Goal: Task Accomplishment & Management: Complete application form

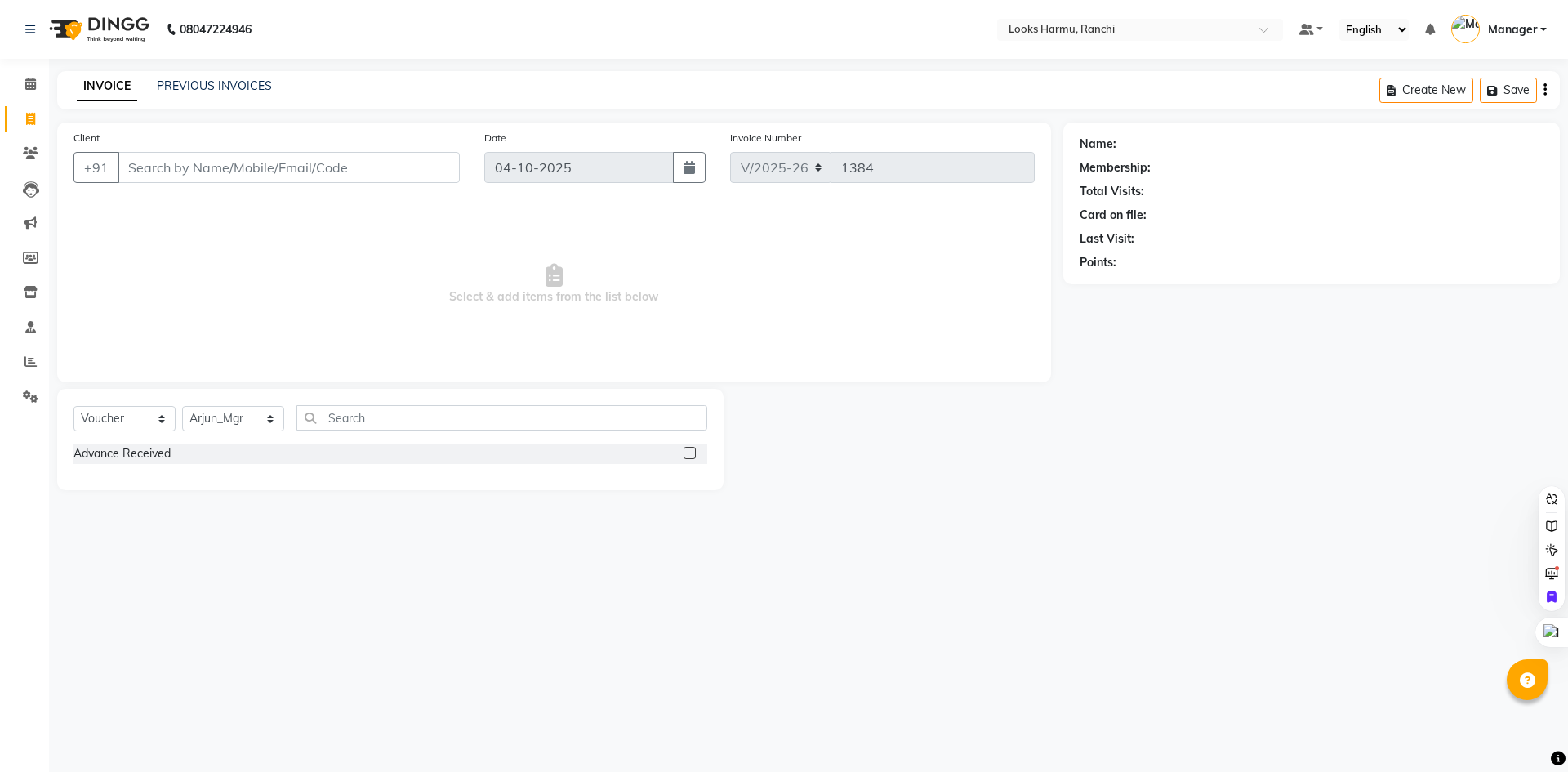
select select "6247"
select select "V"
select select "47538"
click at [120, 412] on select "Select Service Product Membership Package Voucher Prepaid Gift Card" at bounding box center [125, 418] width 102 height 25
select select "service"
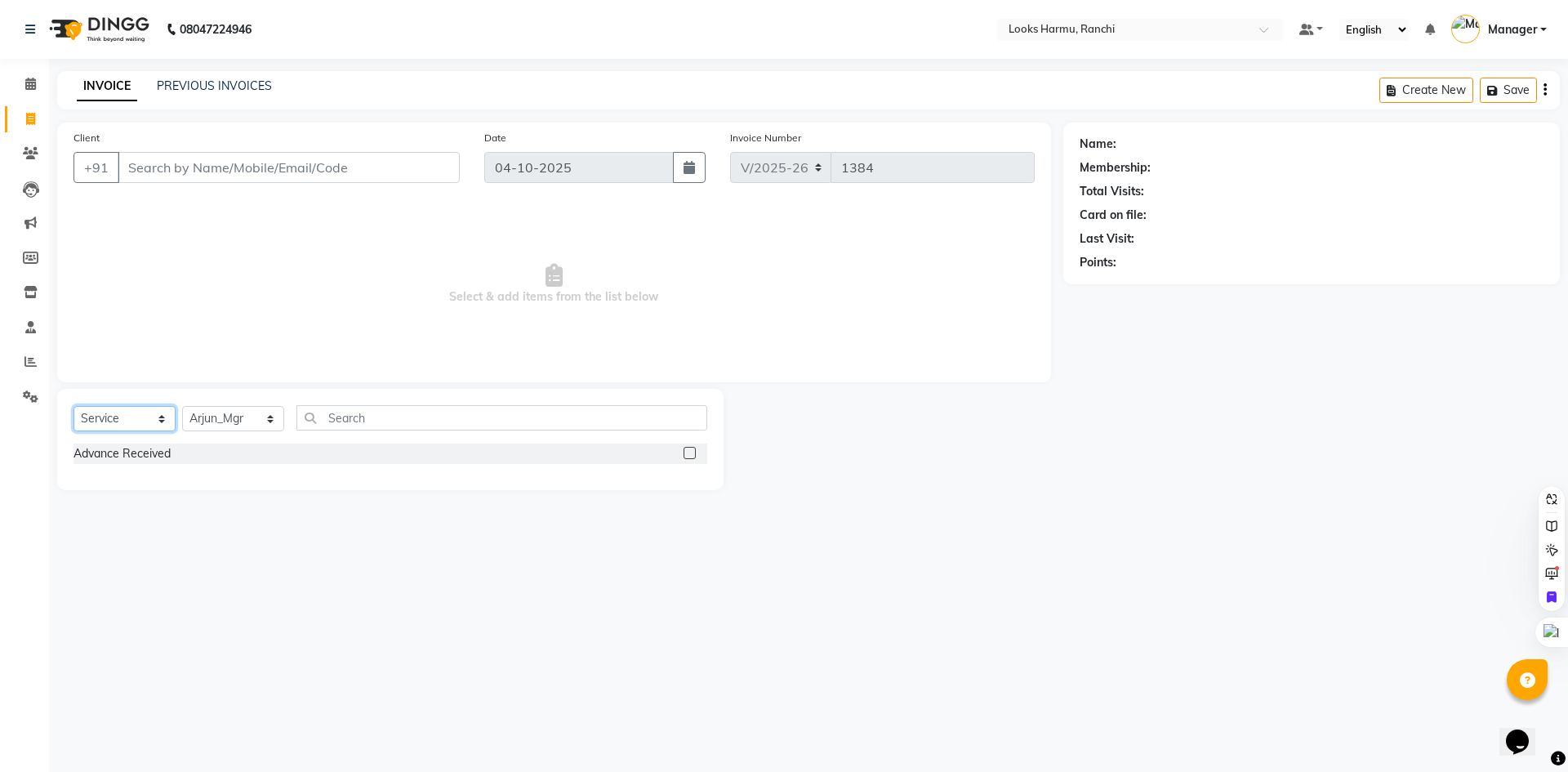
click at [74, 406] on select "Select Service Product Membership Package Voucher Prepaid Gift Card" at bounding box center [125, 418] width 102 height 25
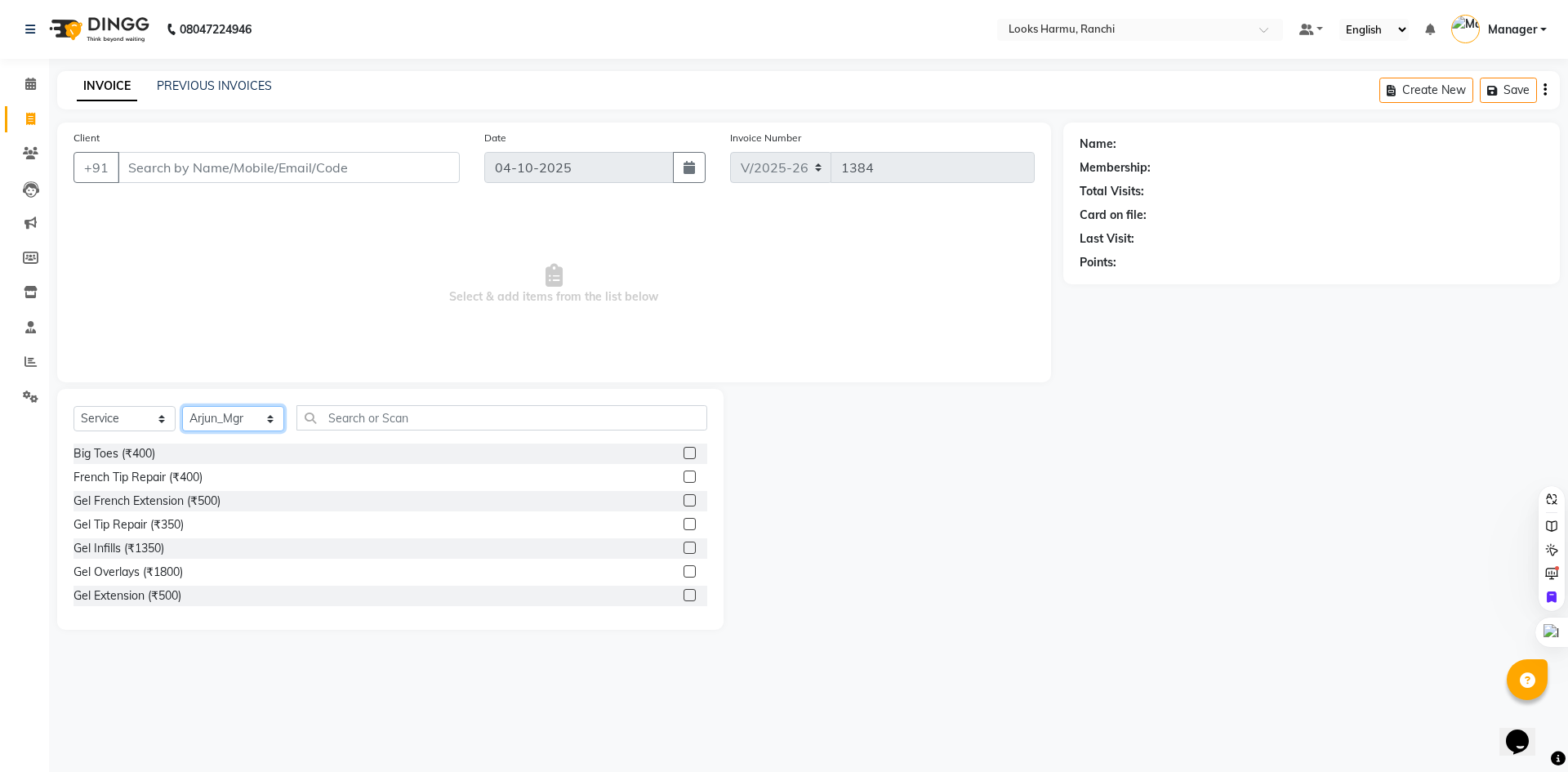
click at [211, 412] on select "Select Stylist Aditya_Singh Aishwarya Gautam Anny Arjun_Mgr Arman_Noor Counter_…" at bounding box center [233, 418] width 102 height 25
select select "66240"
click at [182, 406] on select "Select Stylist Aditya_Singh Aishwarya Gautam Anny Arjun_Mgr Arman_Noor Counter_…" at bounding box center [233, 418] width 102 height 25
click at [334, 412] on input "text" at bounding box center [502, 417] width 411 height 25
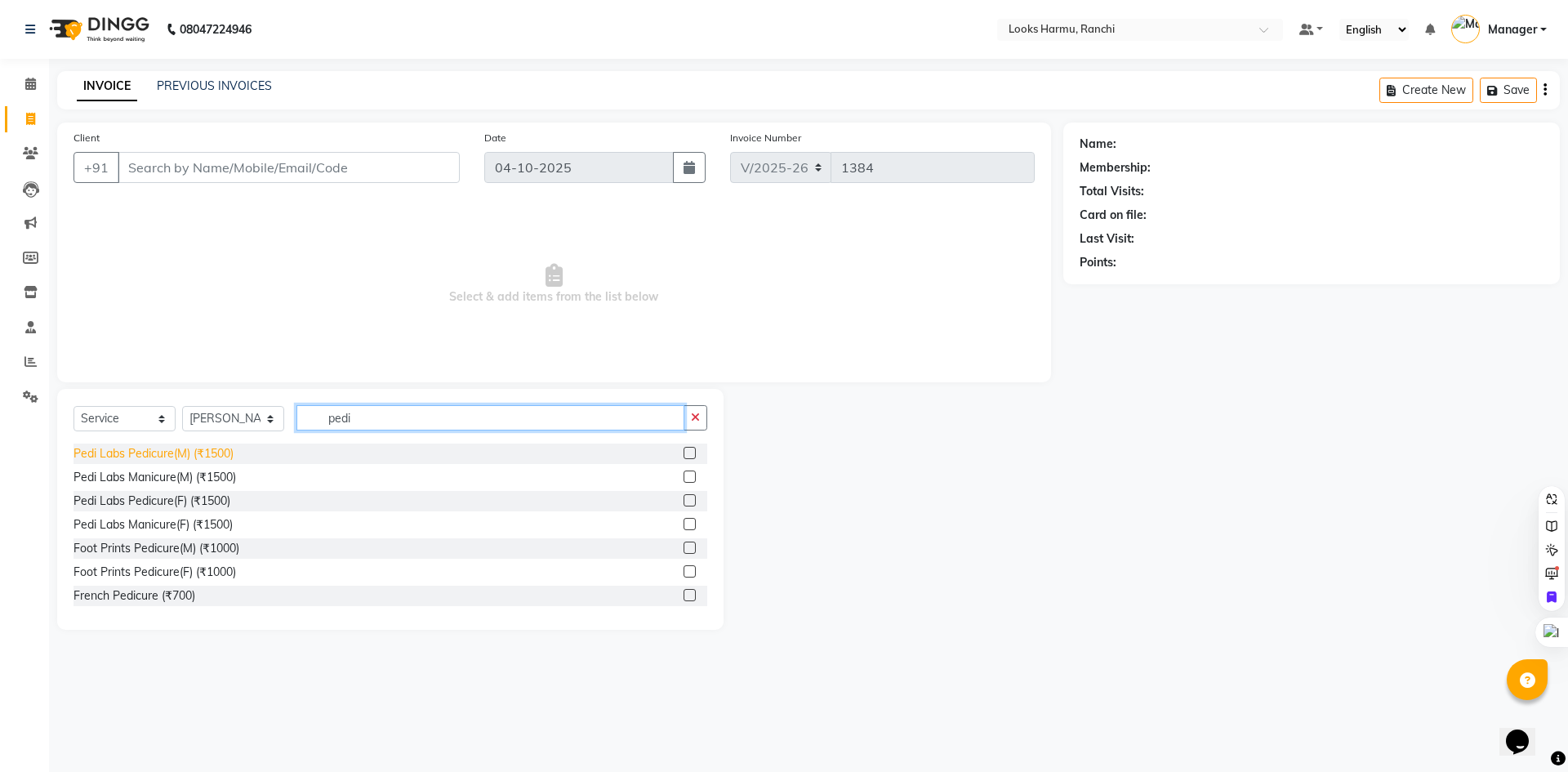
type input "pedi"
click at [184, 447] on div "Pedi Labs Pedicure(M) (₹1500)" at bounding box center [153, 453] width 160 height 18
checkbox input "false"
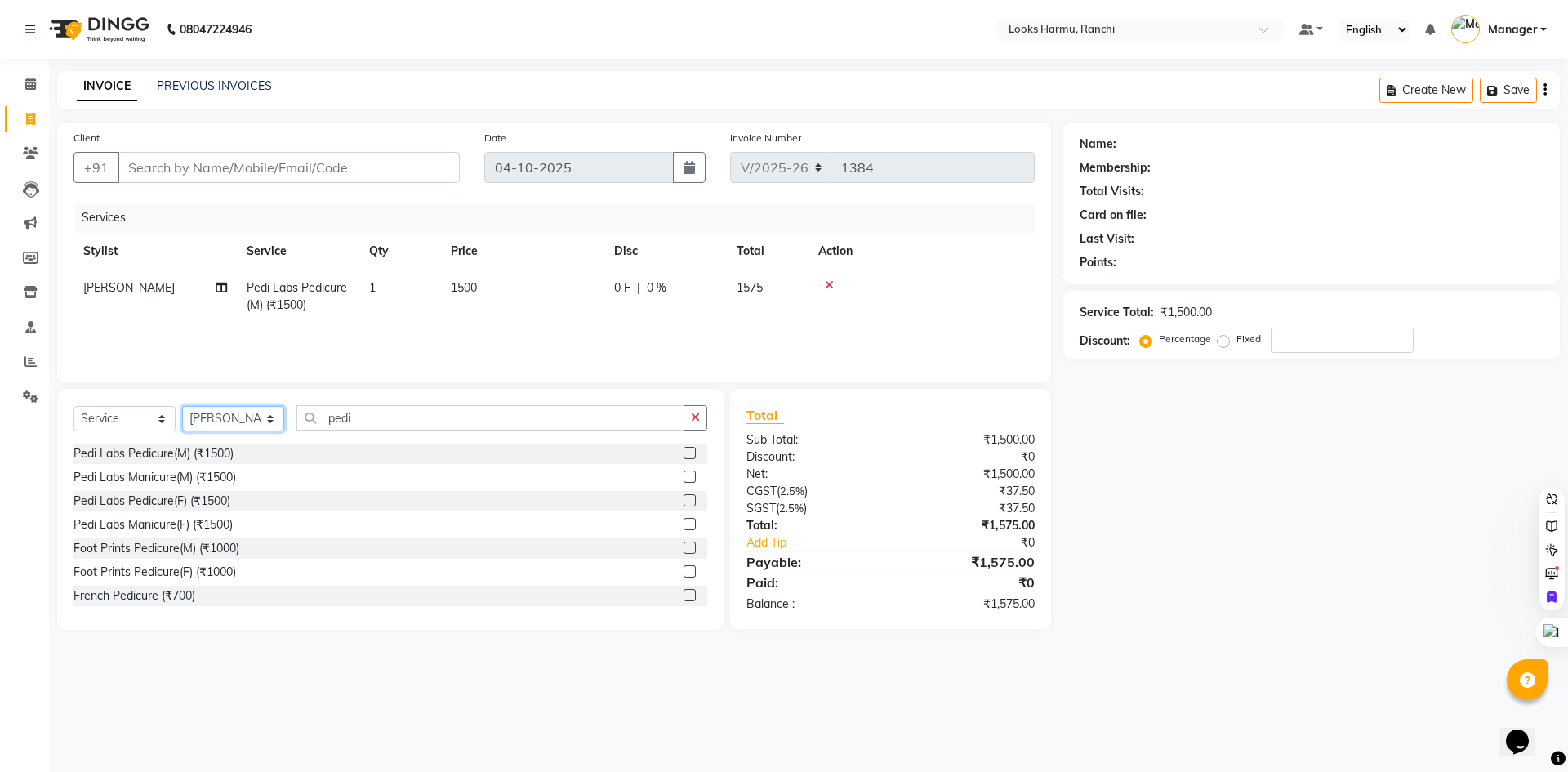
click at [262, 415] on select "Select Stylist Aditya_Singh Aishwarya Gautam Anny Arjun_Mgr Arman_Noor Counter_…" at bounding box center [233, 418] width 102 height 25
select select "47157"
click at [182, 406] on select "Select Stylist Aditya_Singh Aishwarya Gautam Anny Arjun_Mgr Arman_Noor Counter_…" at bounding box center [233, 418] width 102 height 25
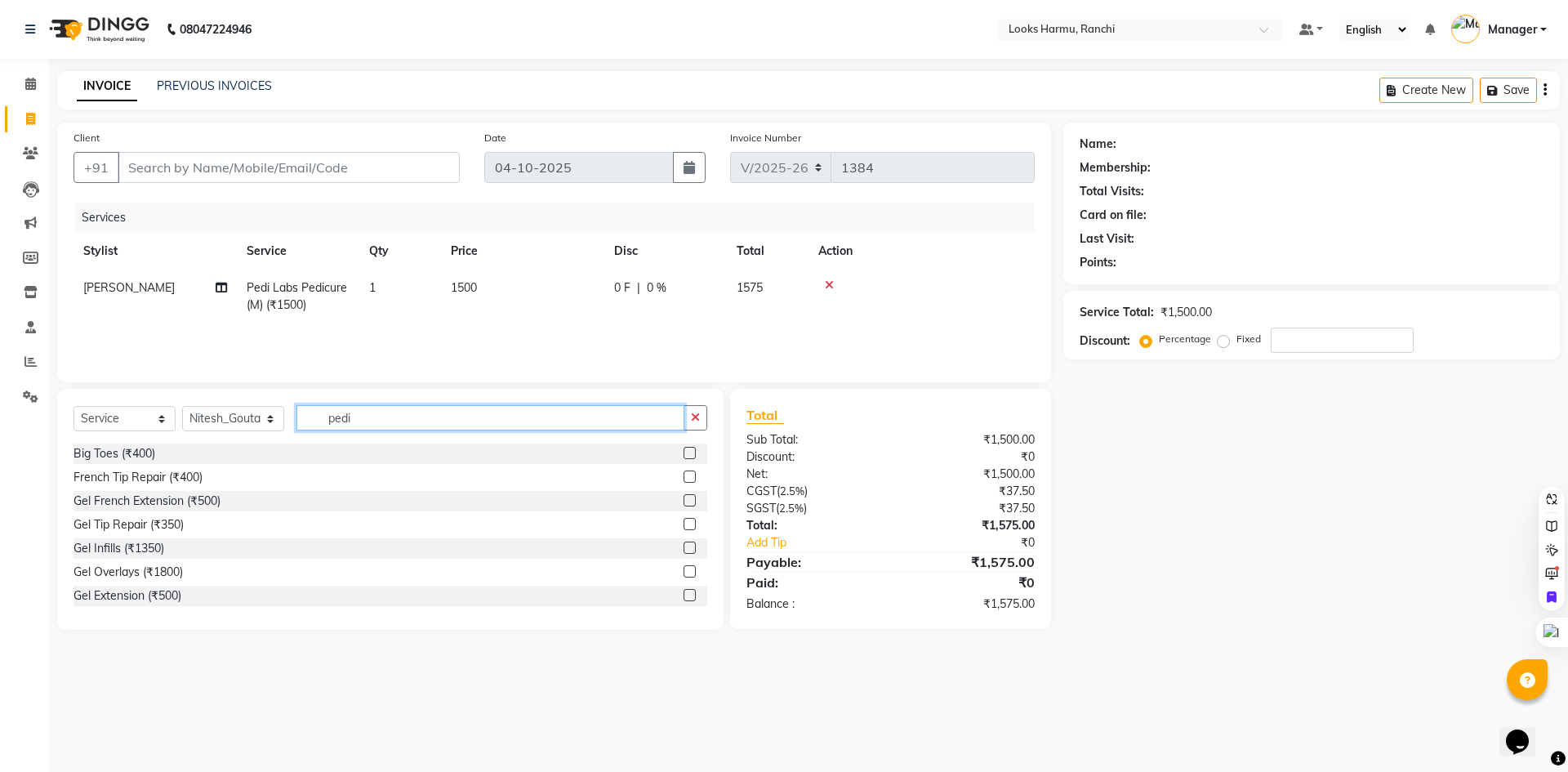
drag, startPoint x: 359, startPoint y: 413, endPoint x: 295, endPoint y: 416, distance: 64.1
click at [295, 416] on div "Select Service Product Membership Package Voucher Prepaid Gift Card Select Styl…" at bounding box center [391, 424] width 634 height 38
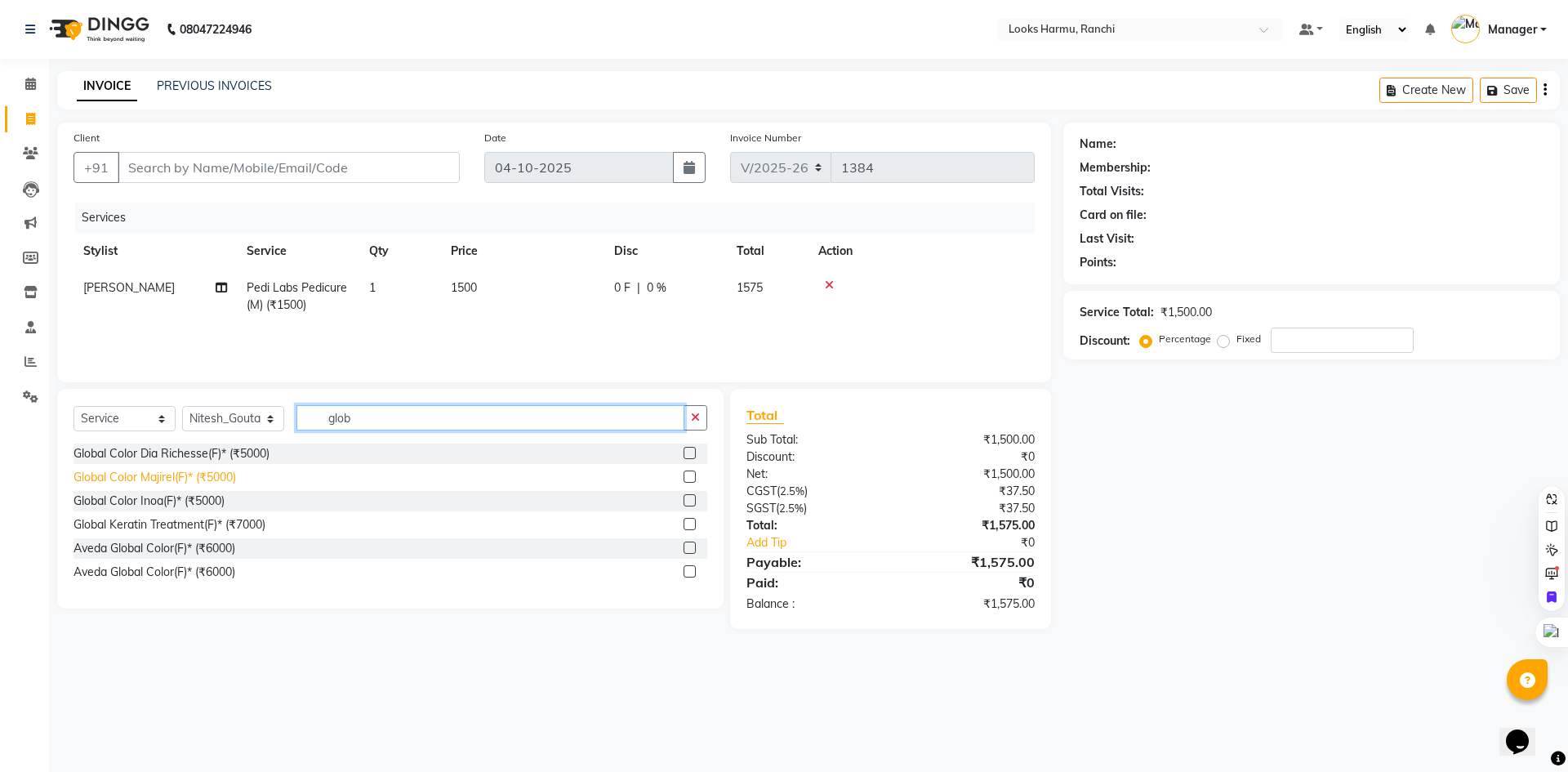
type input "glob"
click at [207, 478] on div "Global Color Majirel(F)* (₹5000)" at bounding box center [155, 478] width 162 height 18
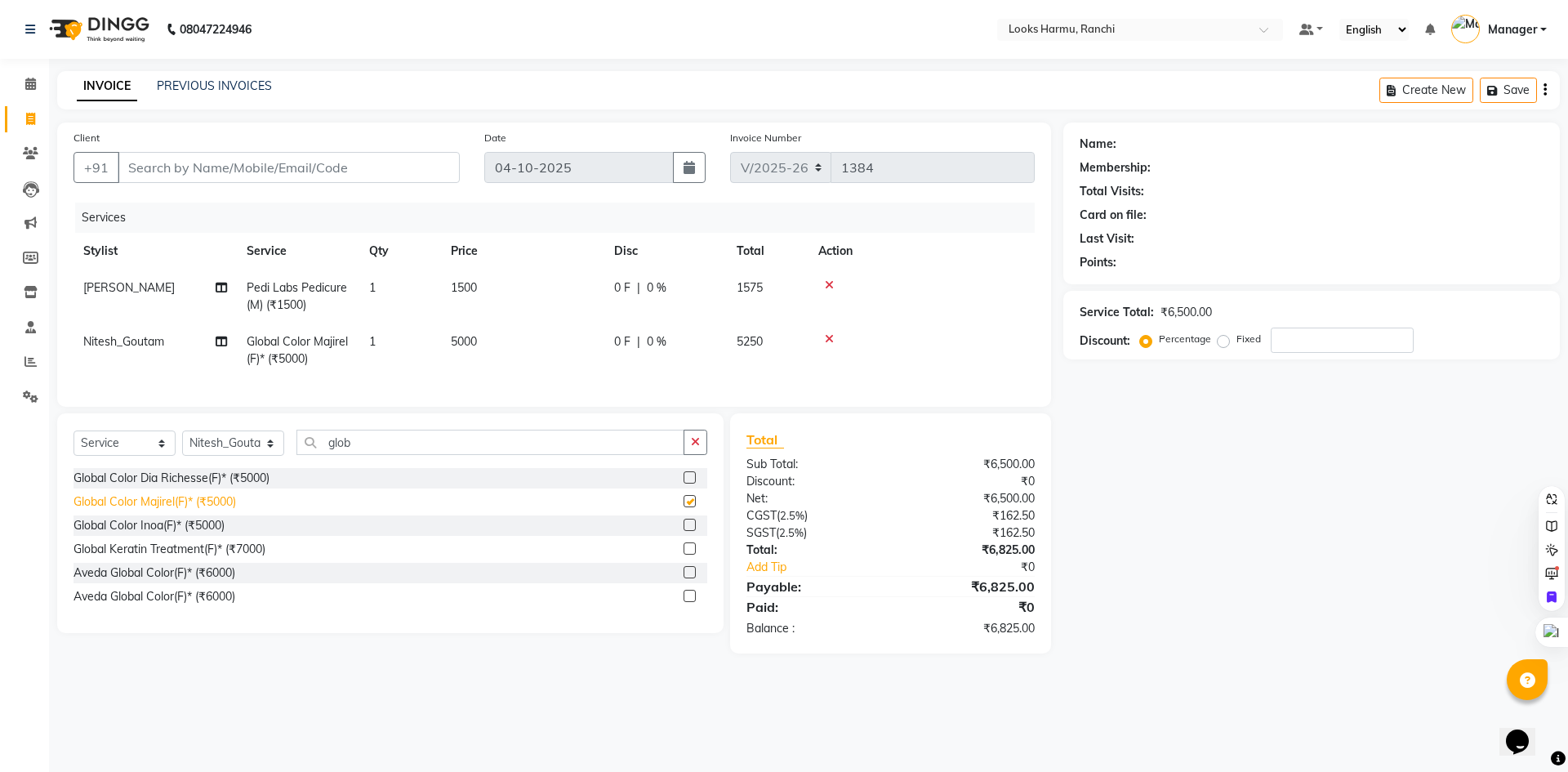
checkbox input "false"
click at [470, 356] on td "5000" at bounding box center [522, 350] width 163 height 54
select select "47157"
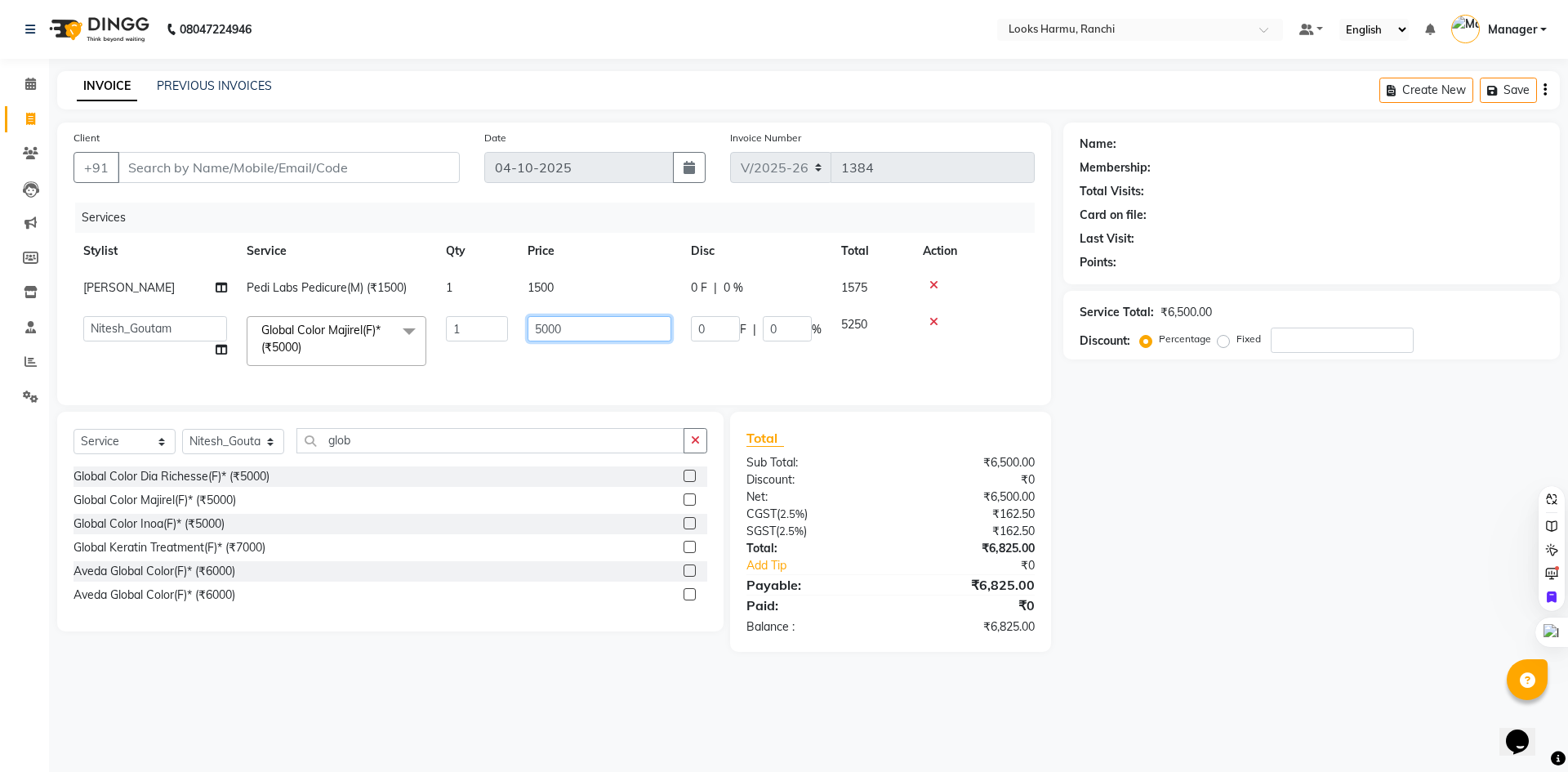
drag, startPoint x: 618, startPoint y: 332, endPoint x: 516, endPoint y: 331, distance: 102.0
click at [518, 331] on td "5000" at bounding box center [599, 340] width 163 height 69
type input "5500"
click at [597, 79] on div "INVOICE PREVIOUS INVOICES Create New Save" at bounding box center [808, 90] width 1503 height 38
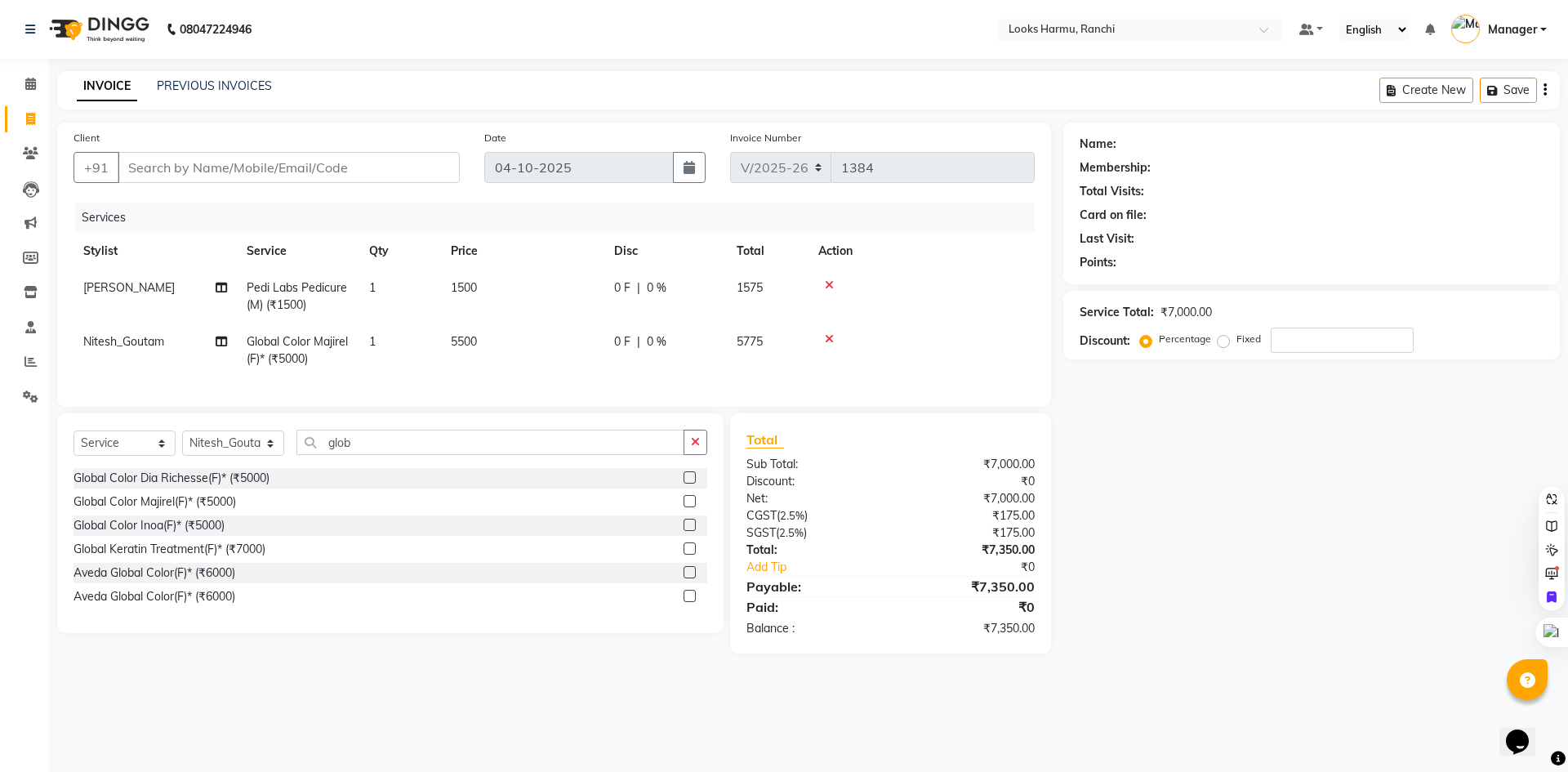
click at [457, 332] on td "5500" at bounding box center [522, 350] width 163 height 54
select select "47157"
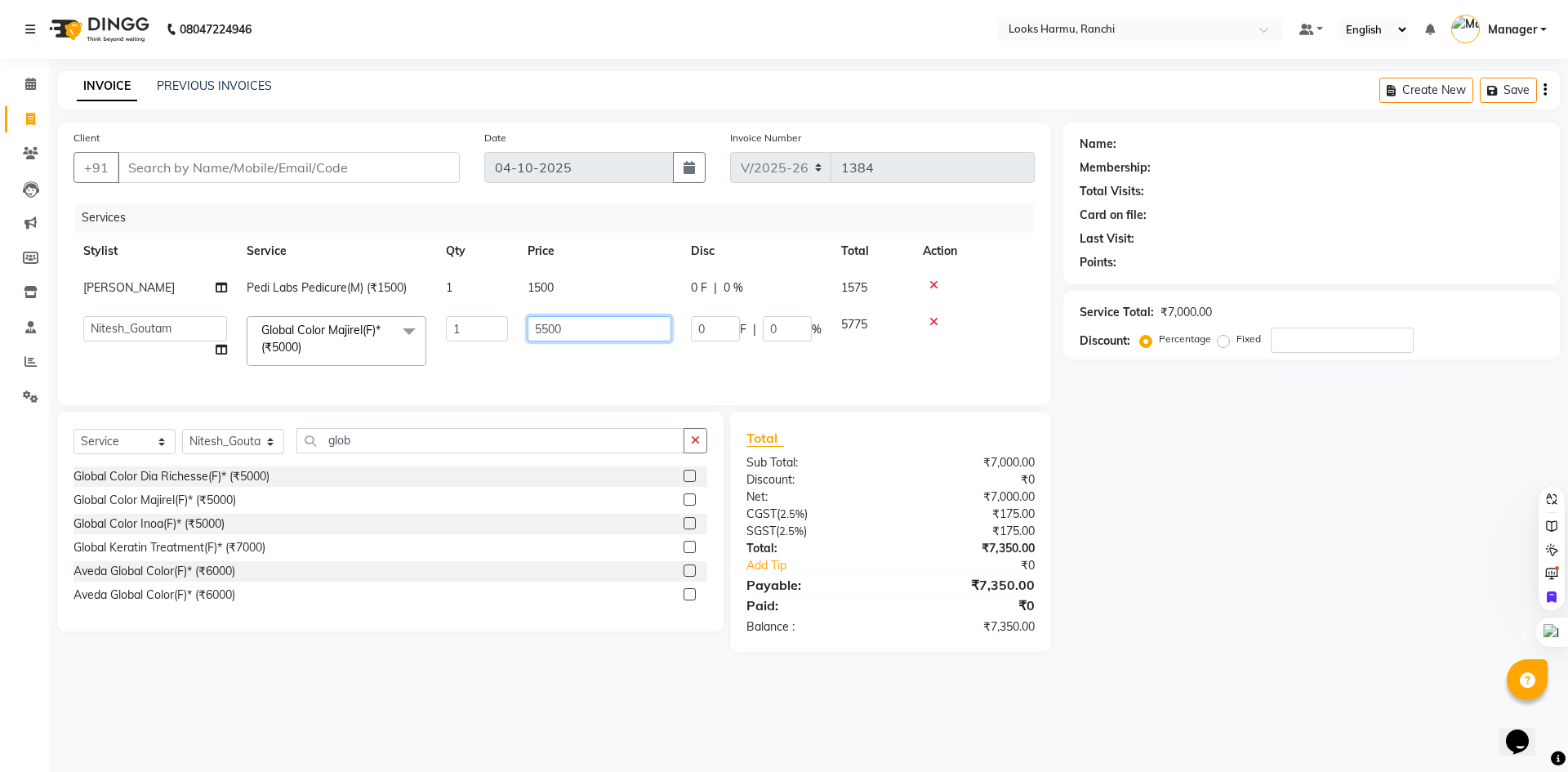
click at [470, 328] on tr "Aditya_Singh Aishwarya Gautam Anny Arjun_Mgr Arman_Noor Counter_Sales Farhana I…" at bounding box center [554, 340] width 962 height 69
type input "6599"
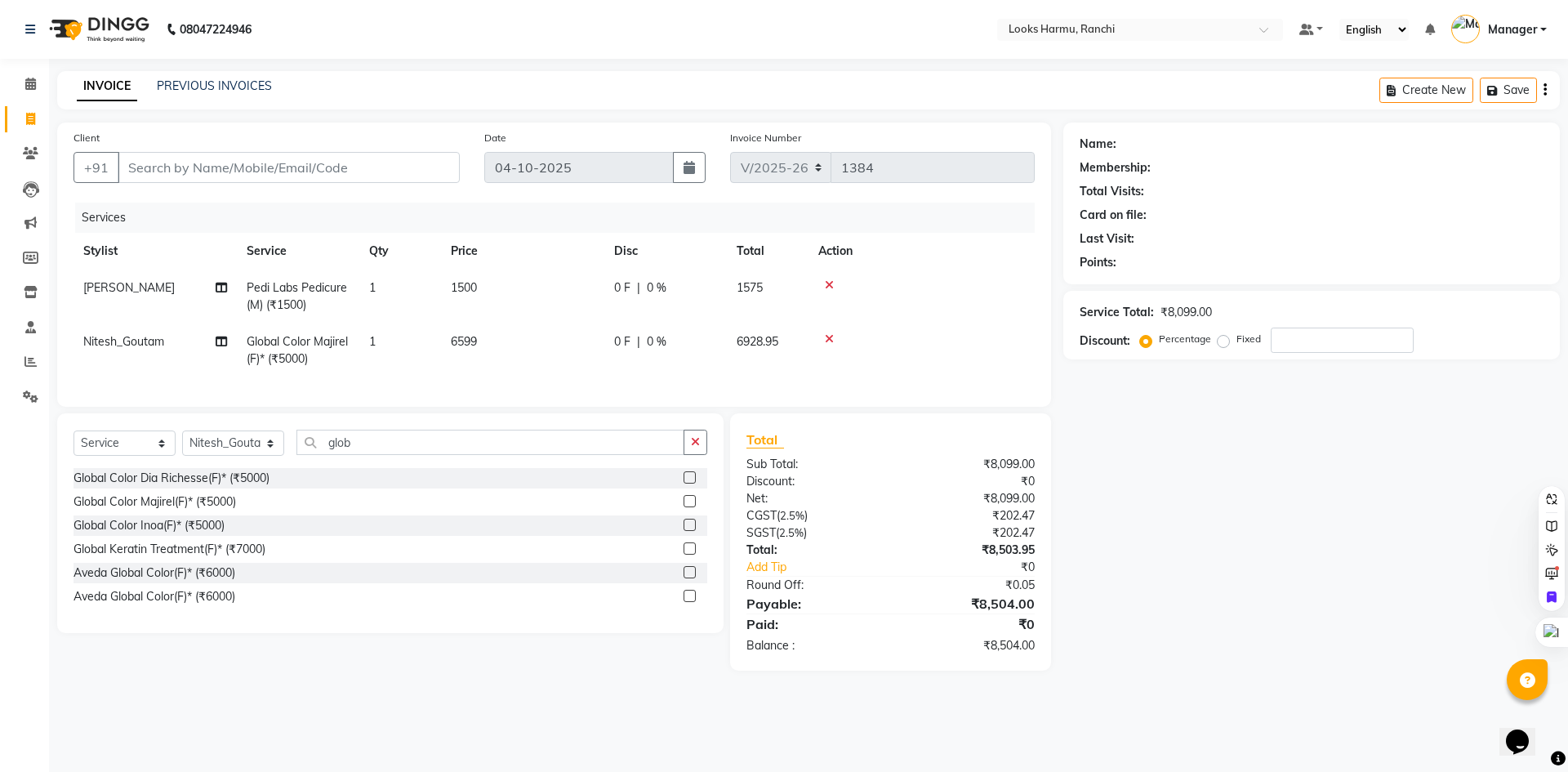
click at [626, 89] on div "INVOICE PREVIOUS INVOICES Create New Save" at bounding box center [808, 90] width 1503 height 38
click at [305, 158] on input "Client" at bounding box center [289, 167] width 342 height 31
click at [158, 168] on input "Client" at bounding box center [289, 167] width 342 height 31
type input "9"
type input "0"
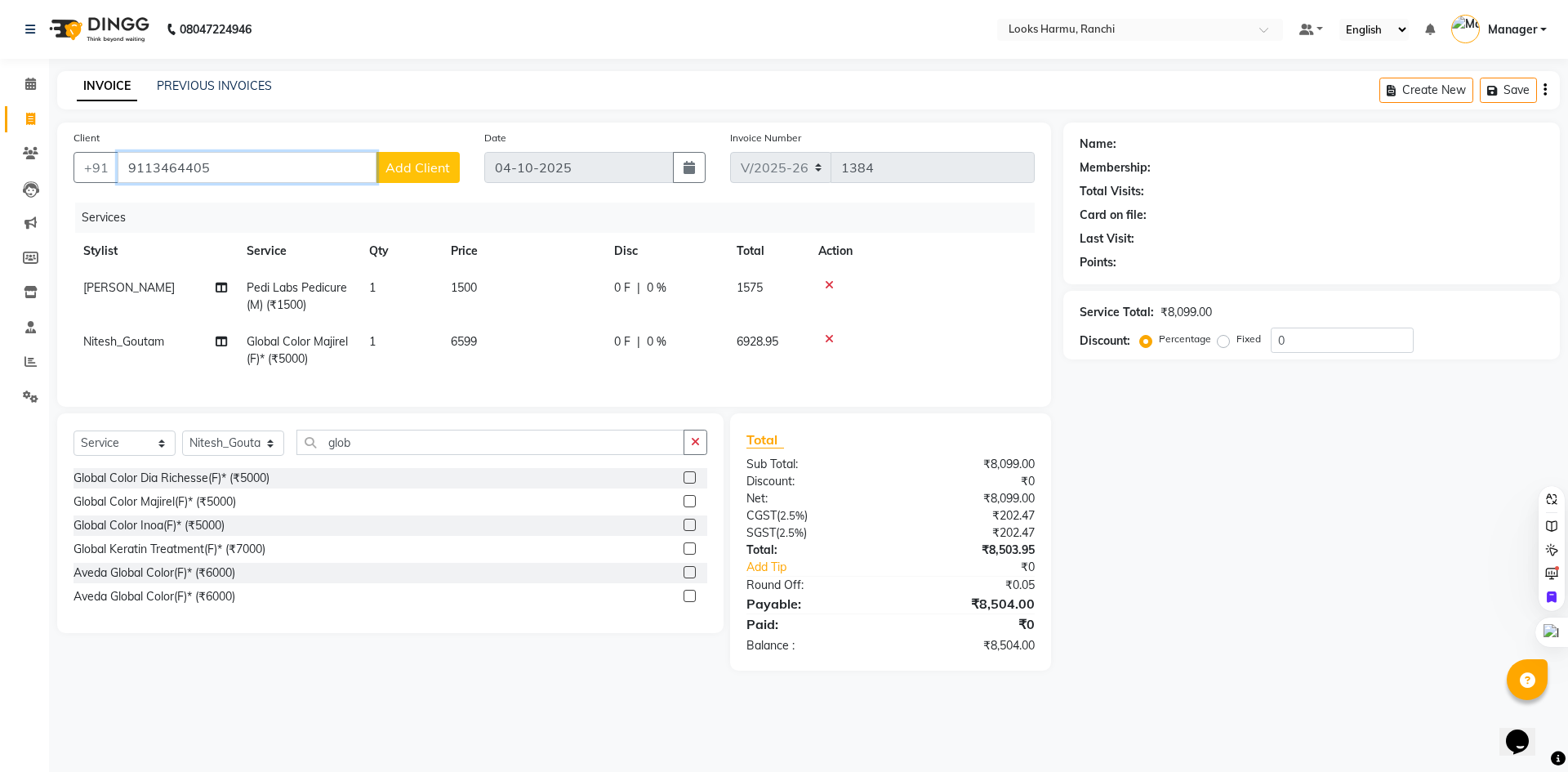
type input "9113464405"
click at [424, 162] on span "Add Client" at bounding box center [417, 167] width 64 height 17
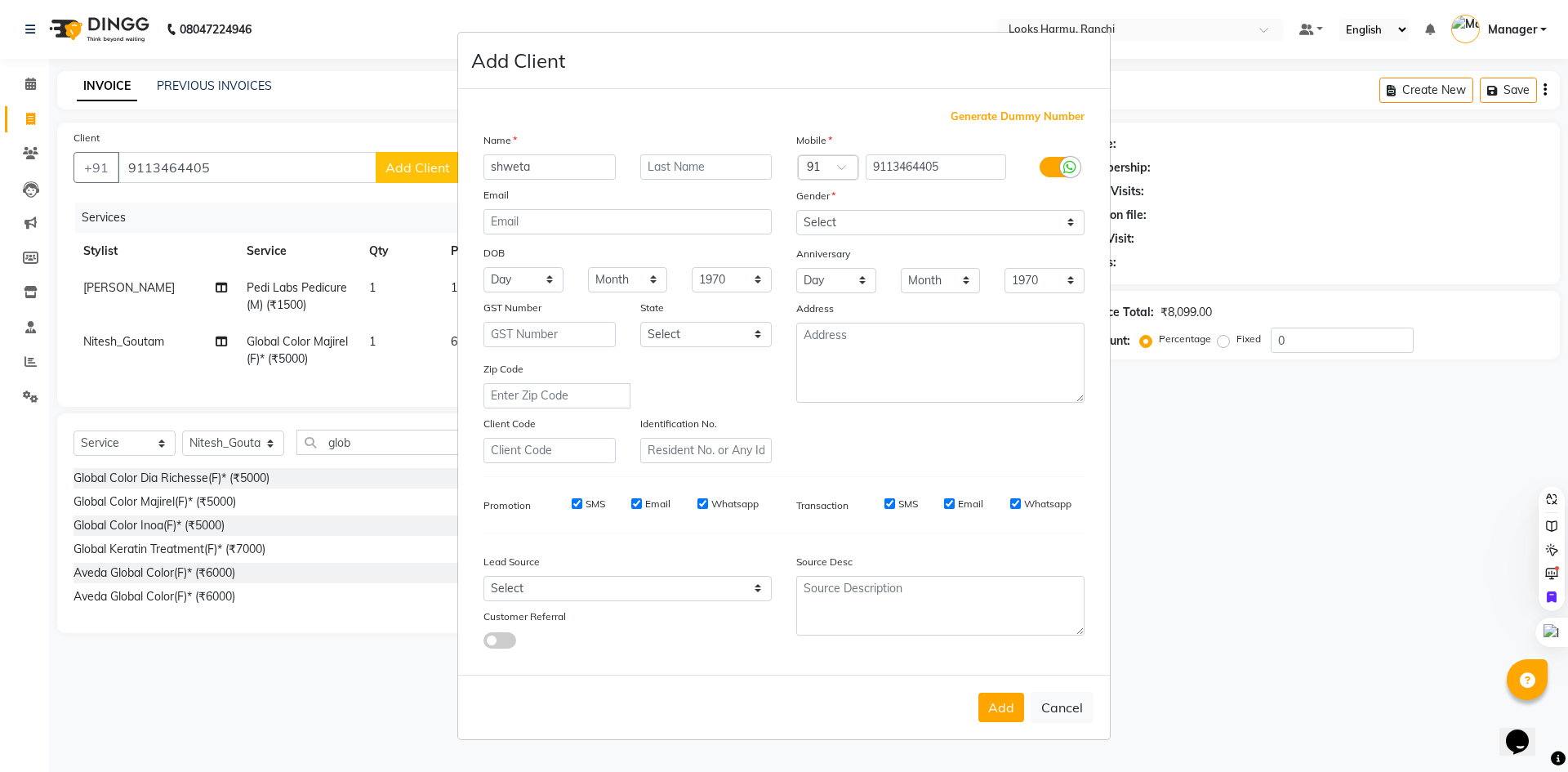
type input "shweta"
type input "ji"
click at [1068, 161] on icon at bounding box center [1070, 167] width 13 height 15
click at [0, 0] on input "checkbox" at bounding box center [0, 0] width 0 height 0
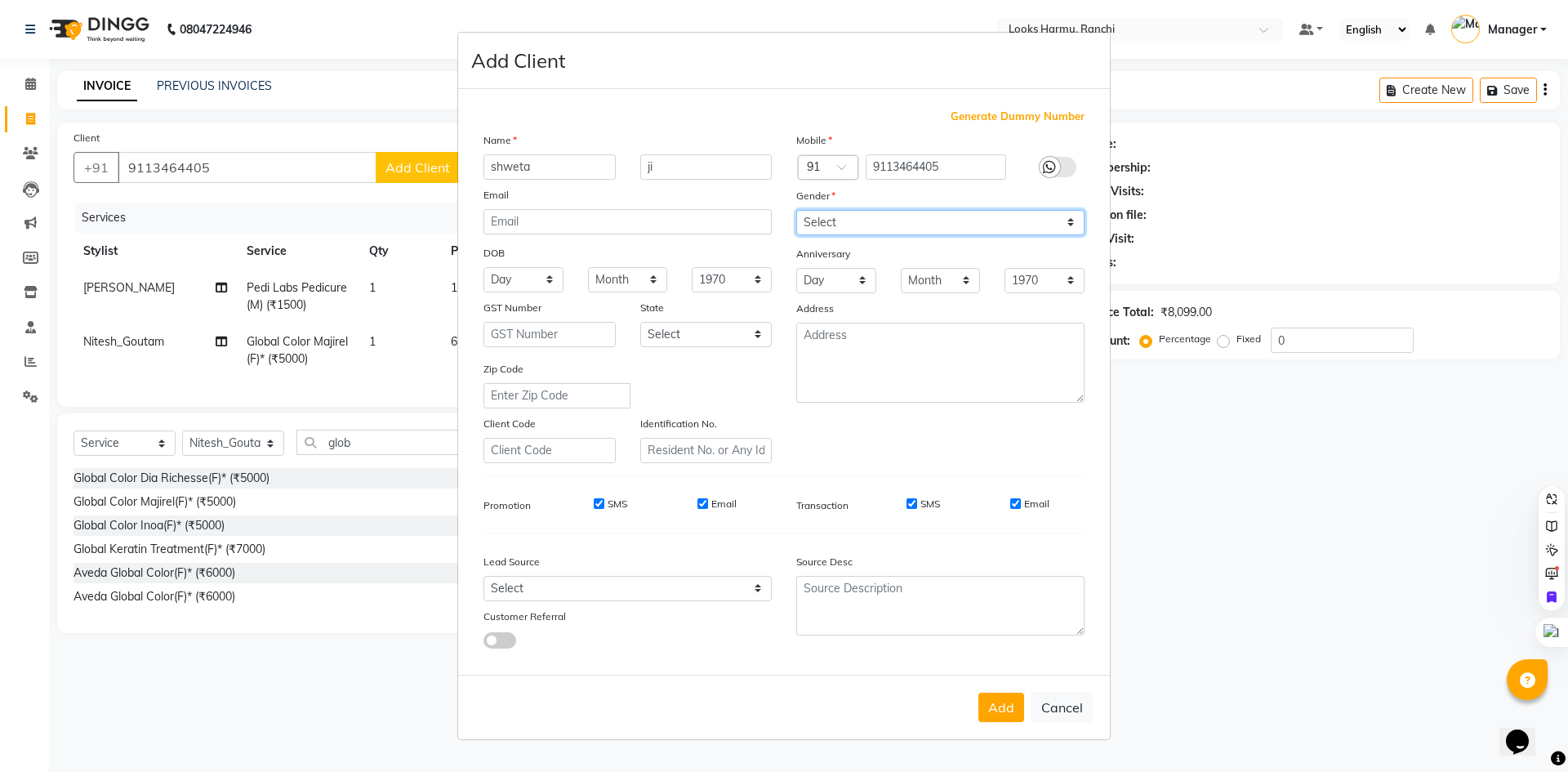
click at [1002, 234] on select "Select Male Female Other Prefer Not To Say" at bounding box center [940, 222] width 289 height 25
select select "female"
click at [796, 210] on select "Select Male Female Other Prefer Not To Say" at bounding box center [940, 222] width 289 height 25
click at [1011, 709] on button "Add" at bounding box center [1001, 707] width 46 height 29
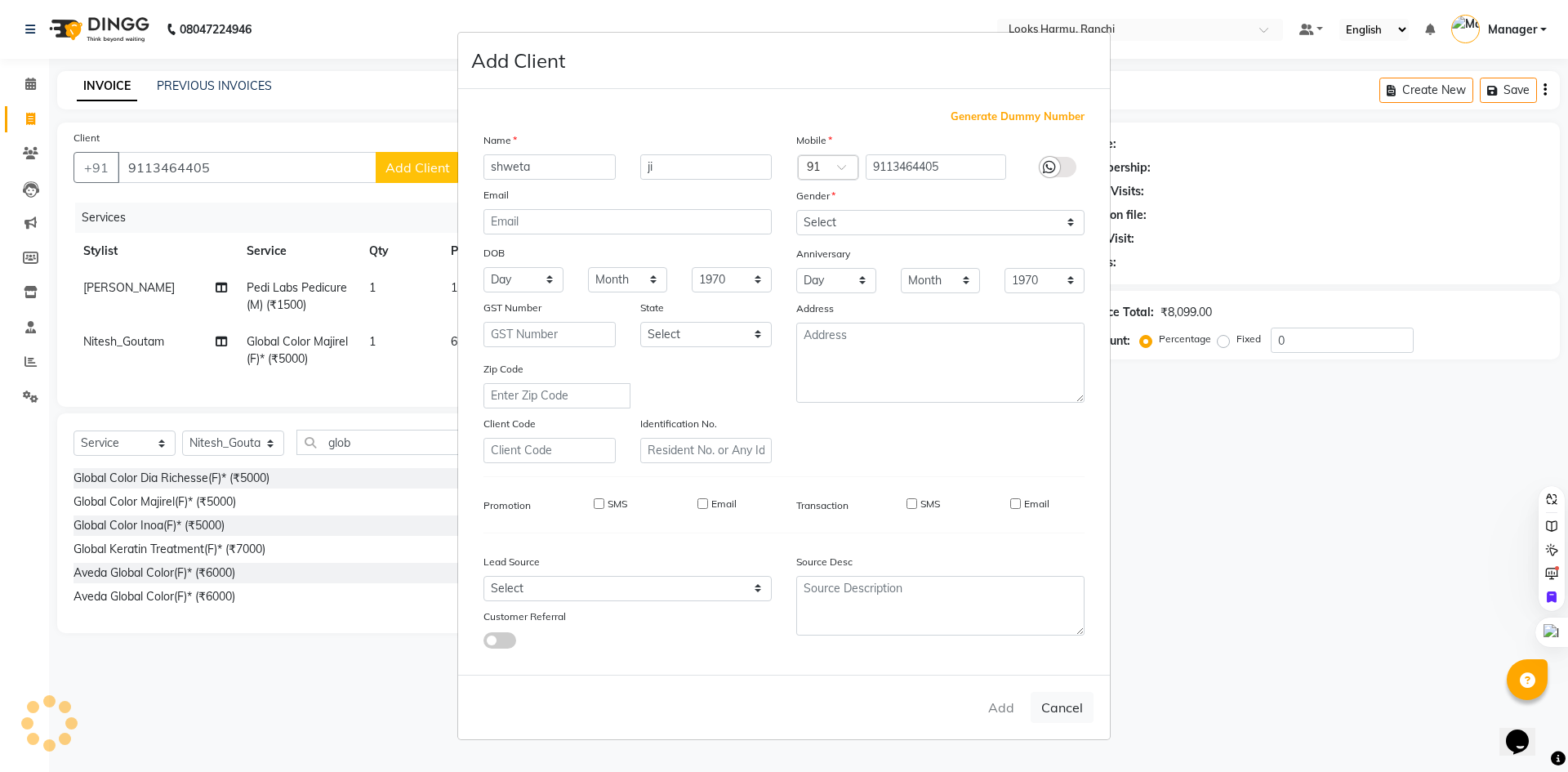
select select
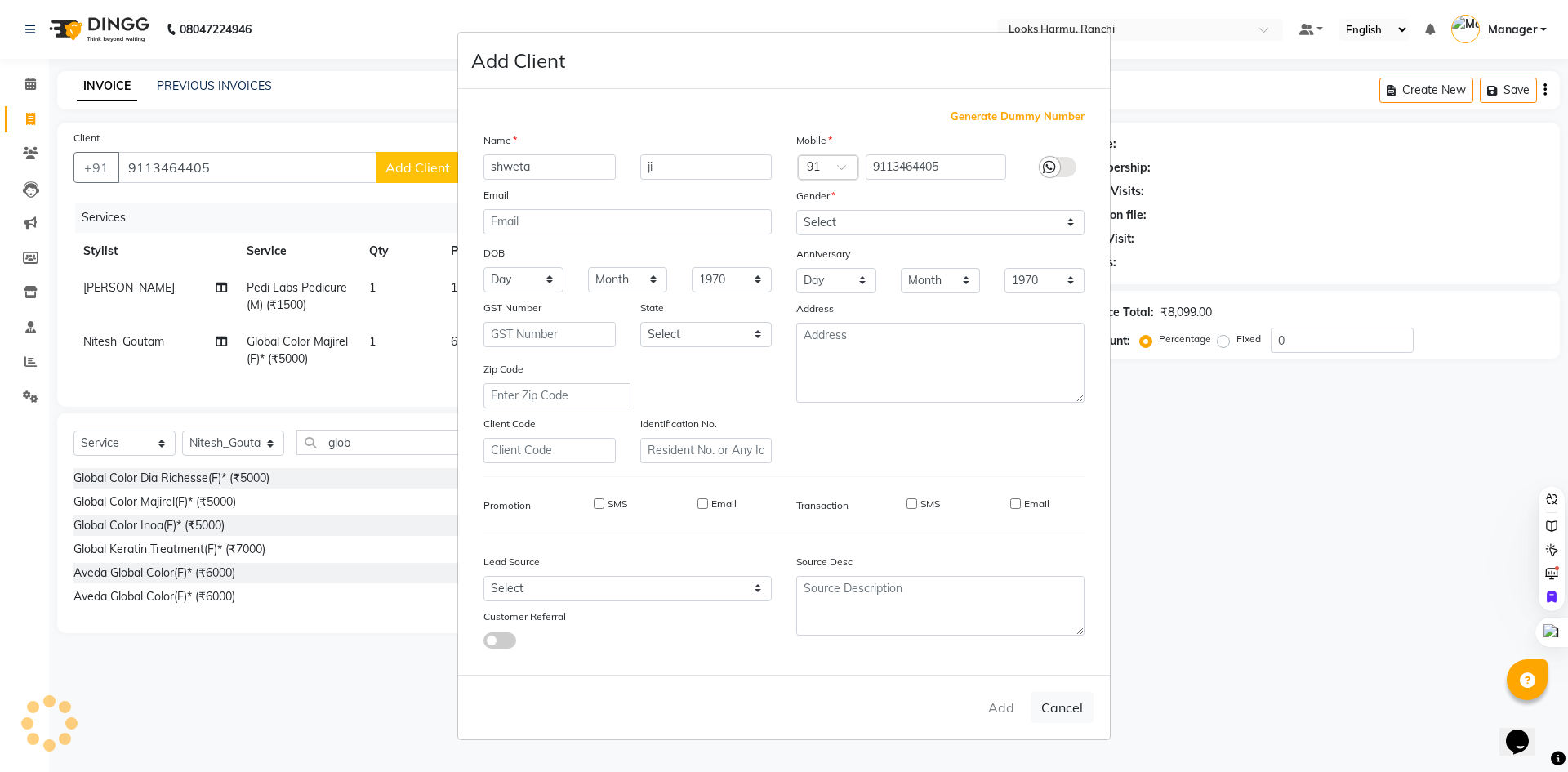
select select
checkbox input "false"
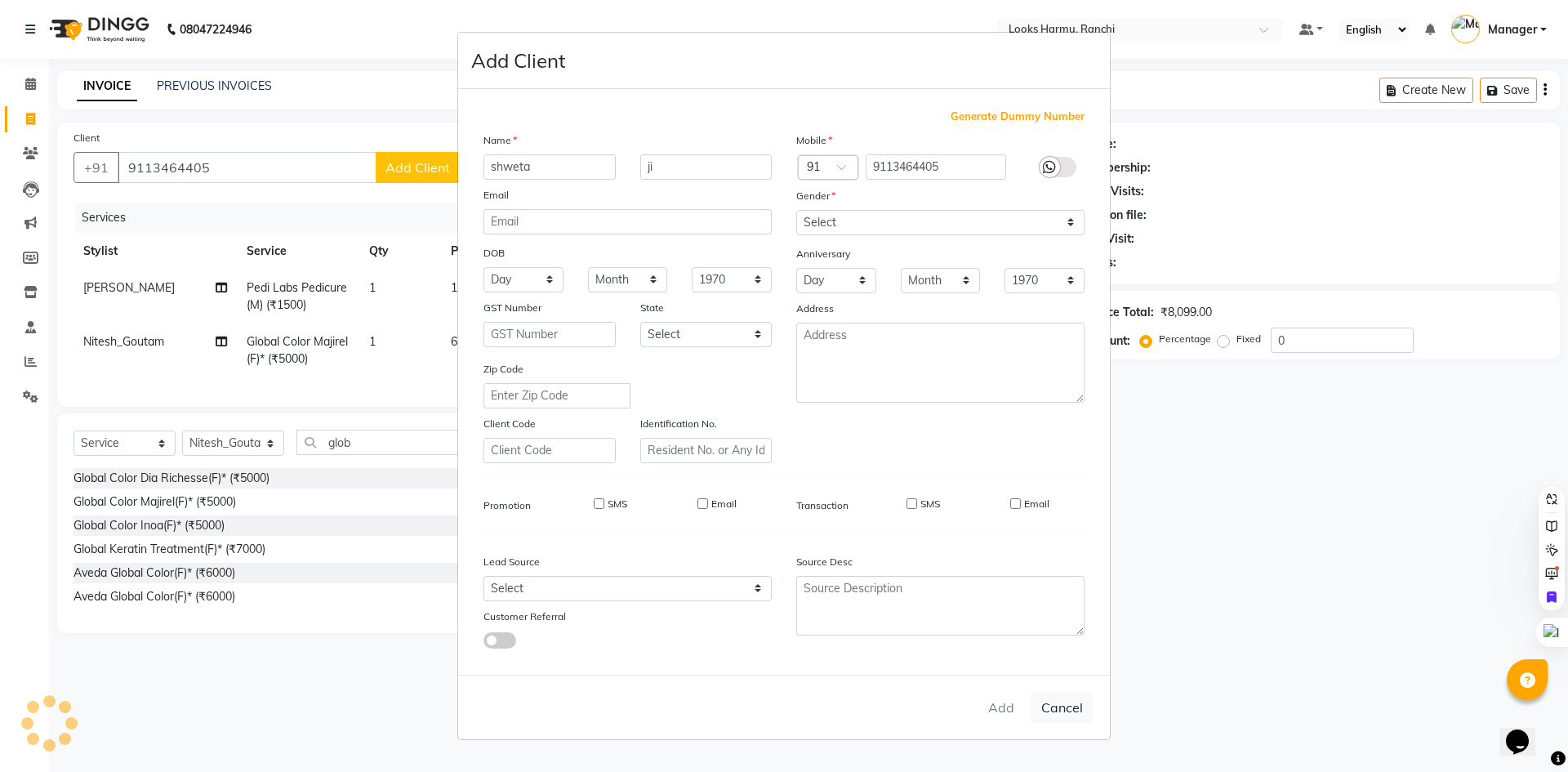
checkbox input "false"
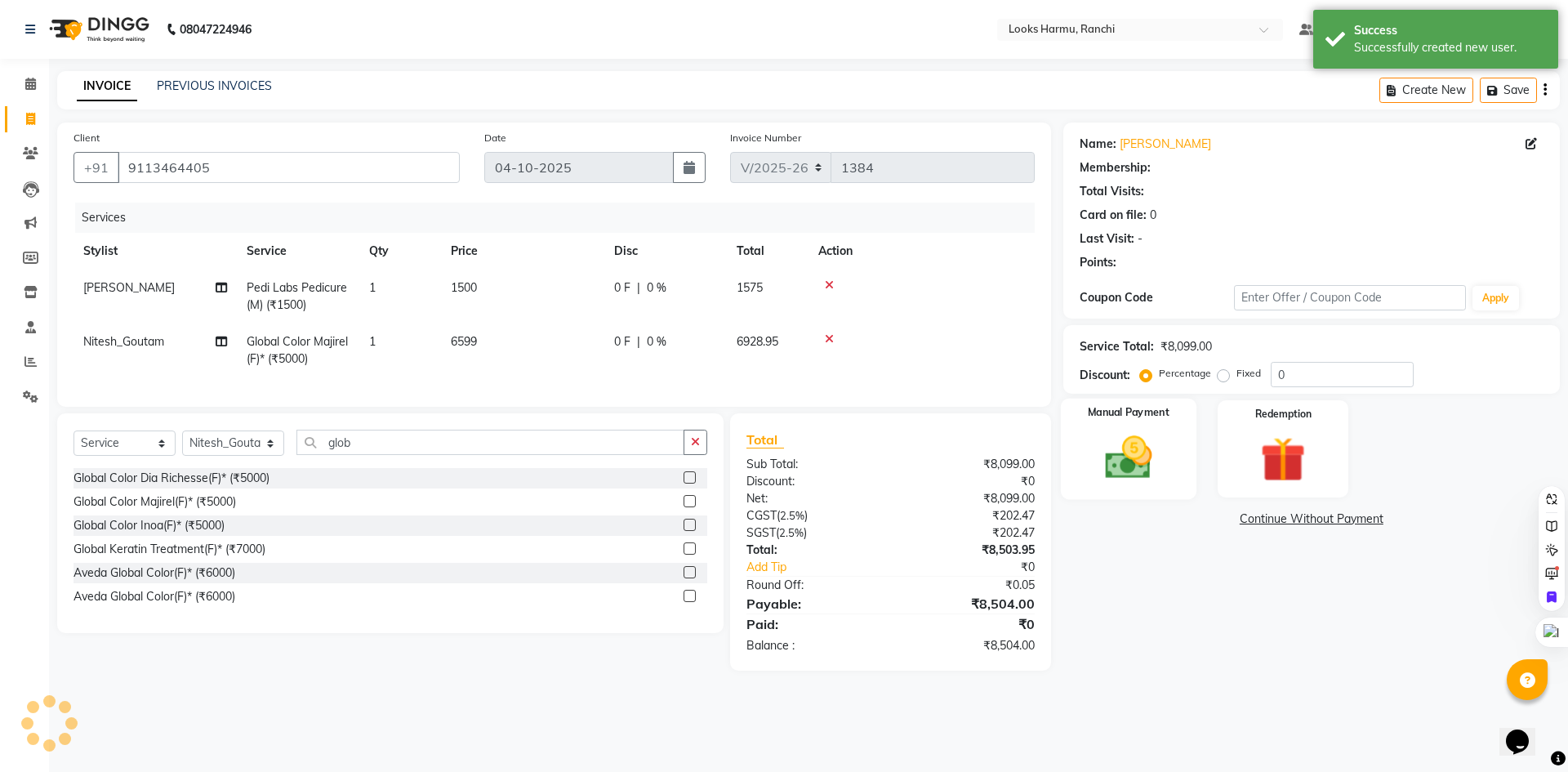
select select "1: Object"
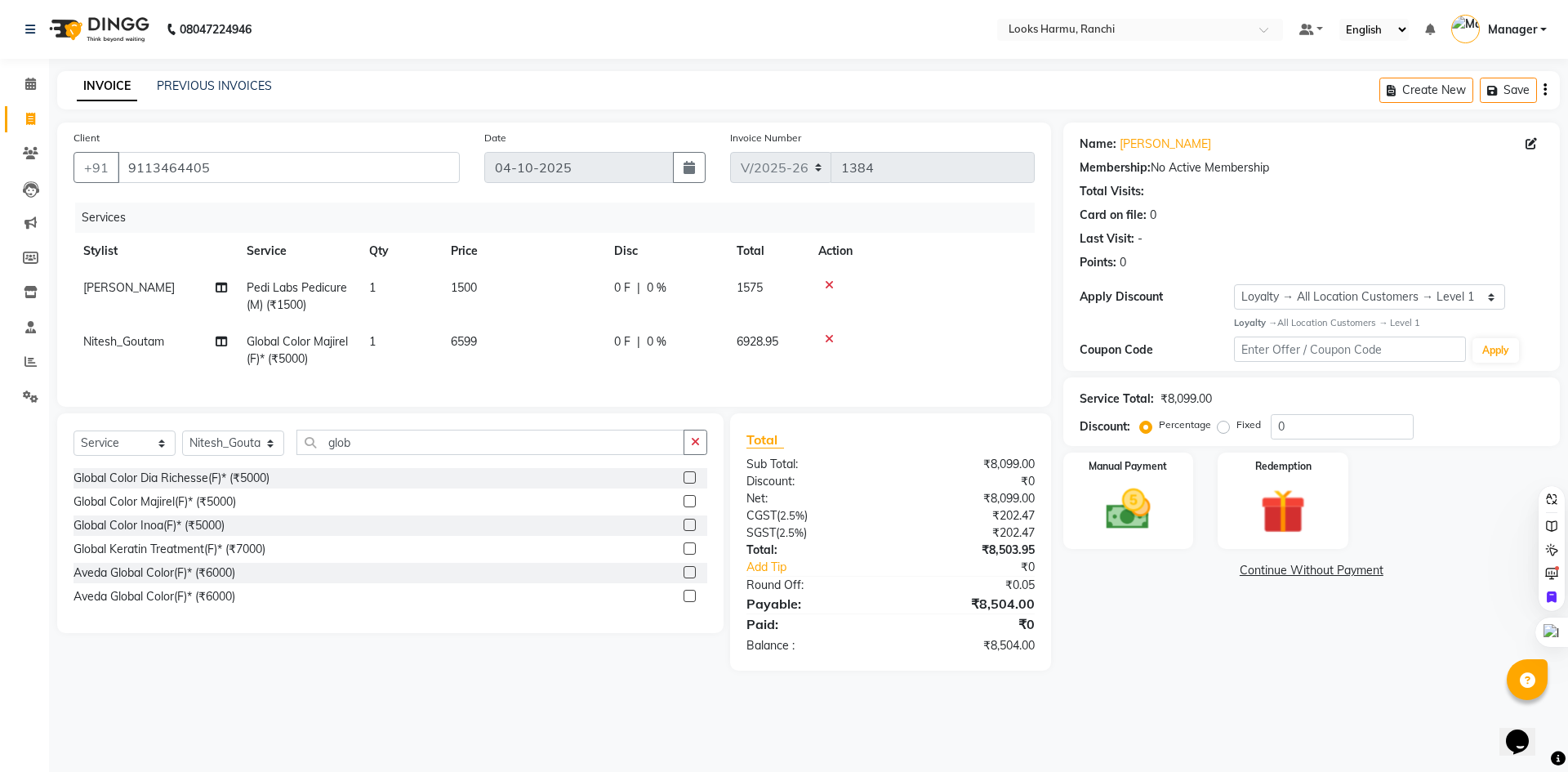
click at [647, 289] on span "0 %" at bounding box center [656, 288] width 19 height 18
select select "66240"
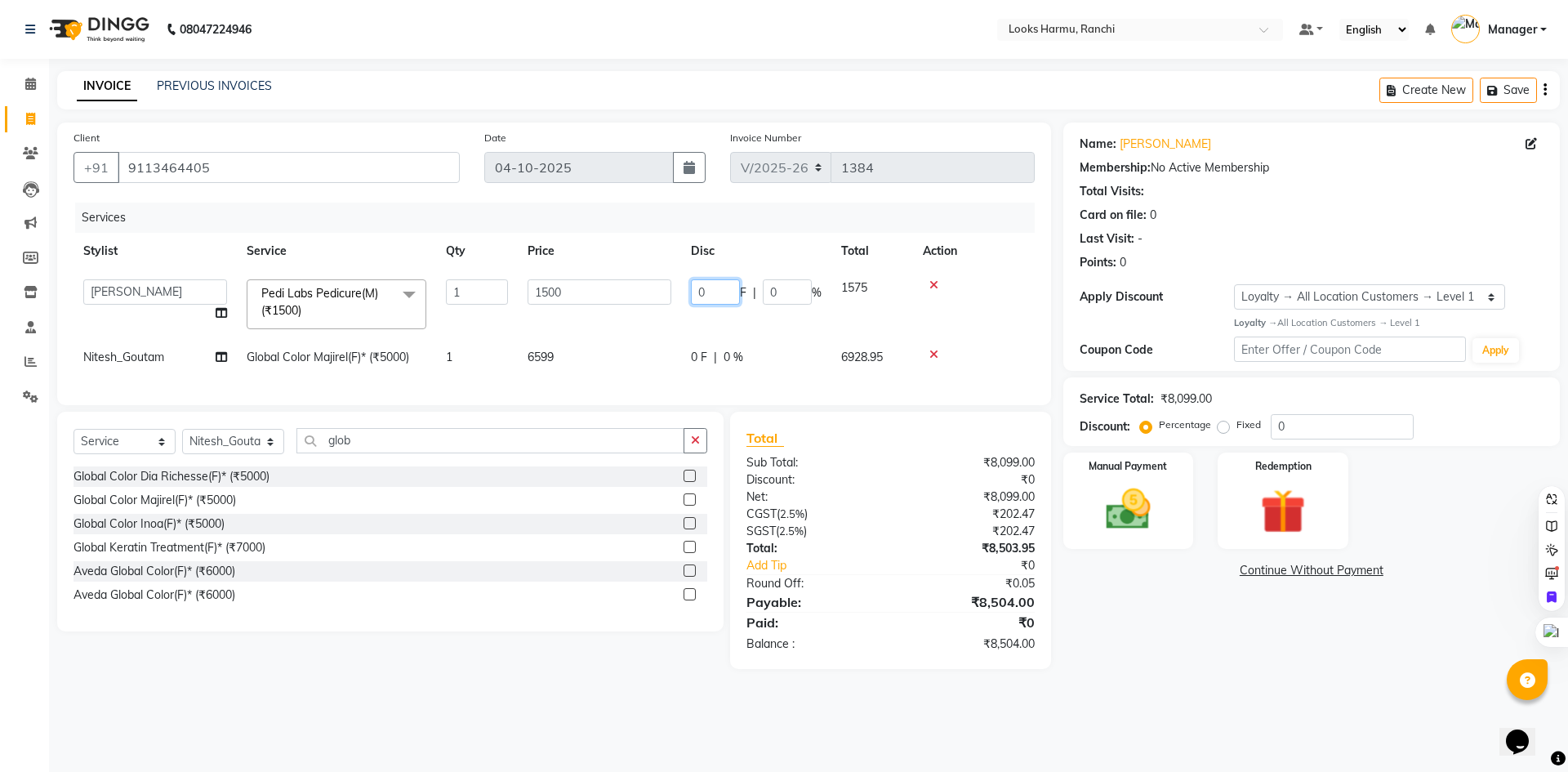
click at [721, 289] on input "0" at bounding box center [715, 292] width 49 height 25
click at [696, 359] on td "0 F | 0 %" at bounding box center [757, 357] width 151 height 37
select select "47157"
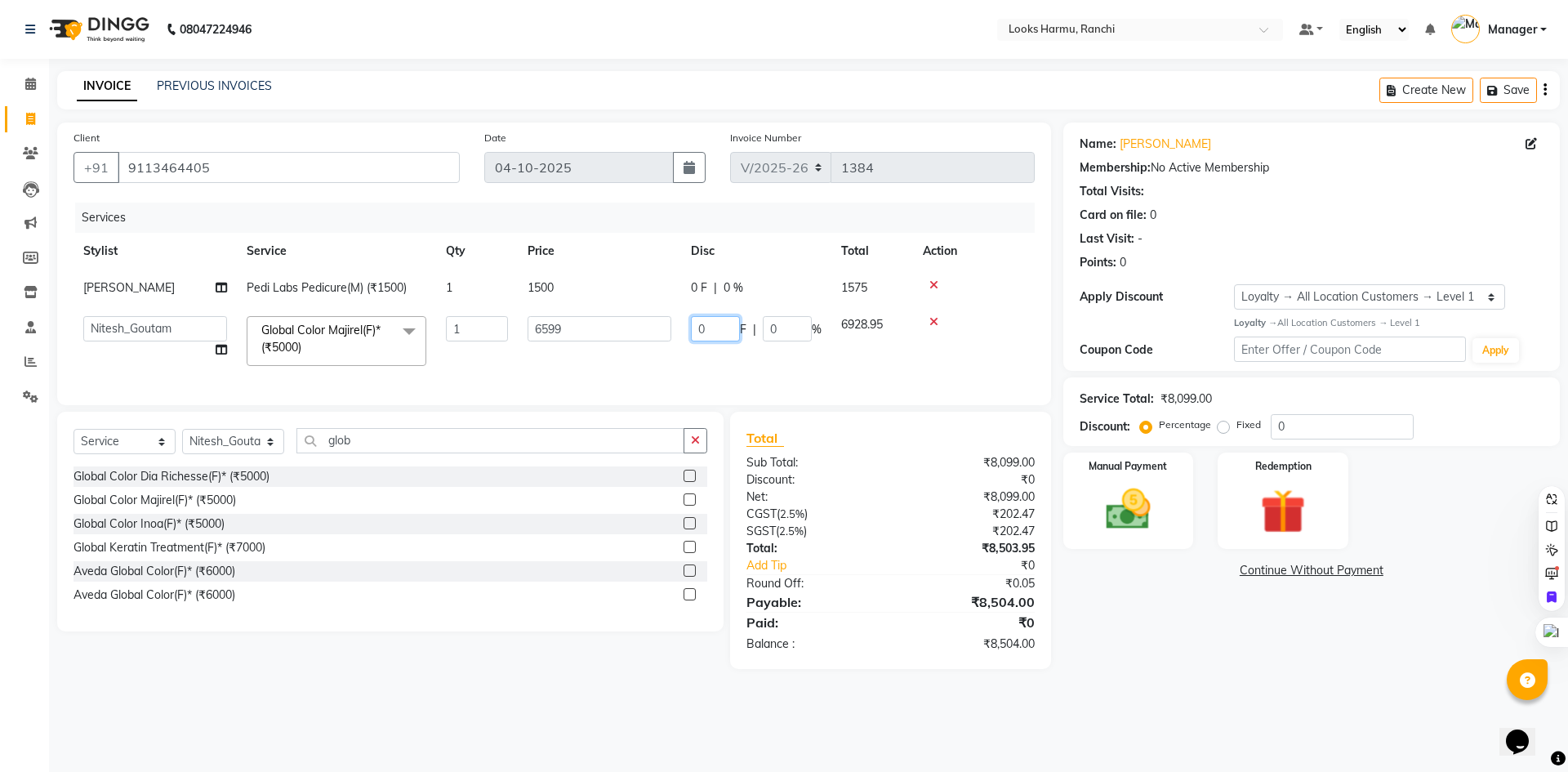
click at [728, 326] on input "0" at bounding box center [715, 329] width 49 height 25
type input "3"
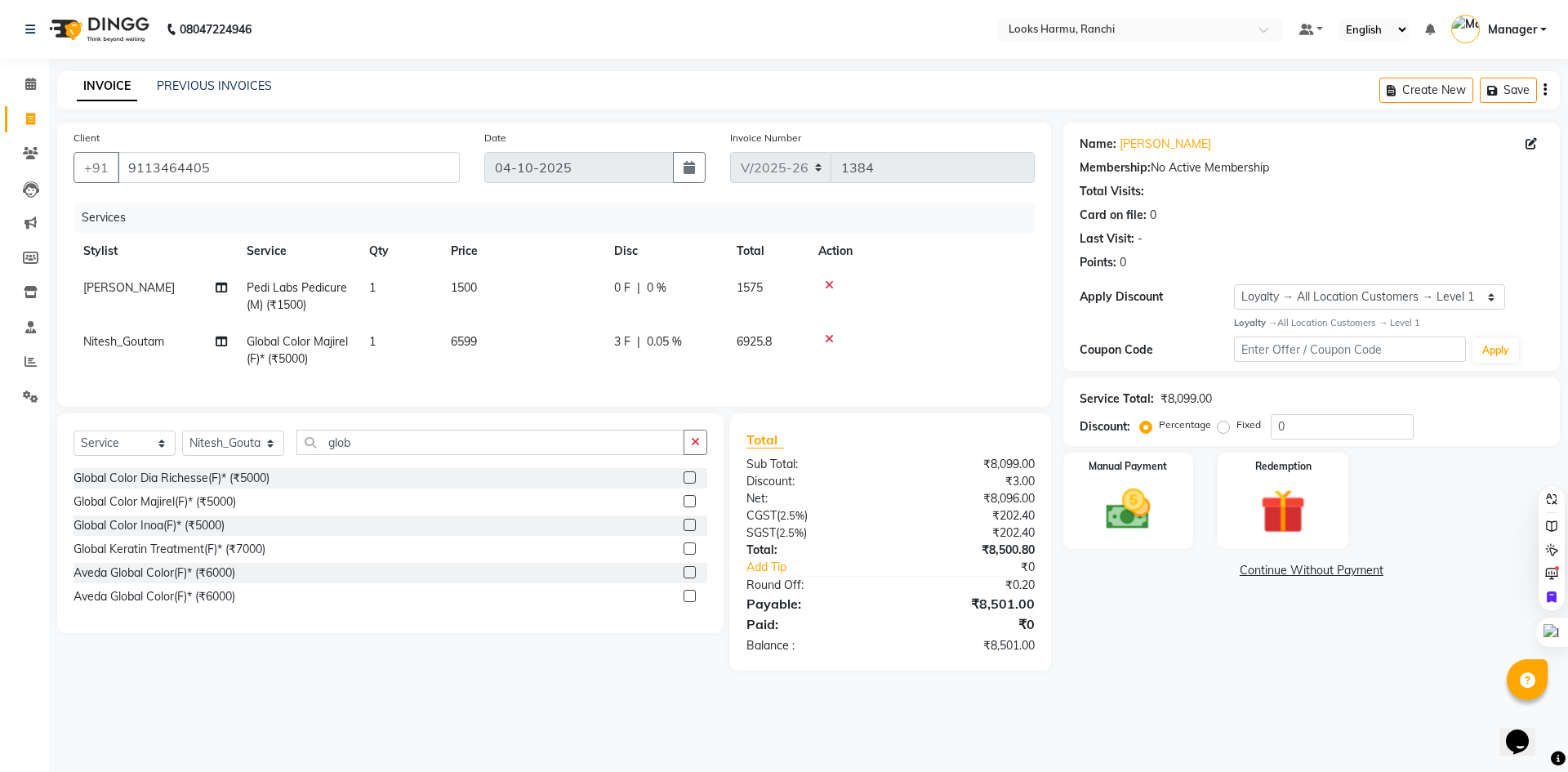
click at [739, 88] on div "INVOICE PREVIOUS INVOICES Create New Save" at bounding box center [808, 90] width 1503 height 38
click at [646, 345] on div "3 F | 0.05 %" at bounding box center [665, 341] width 103 height 18
select select "47157"
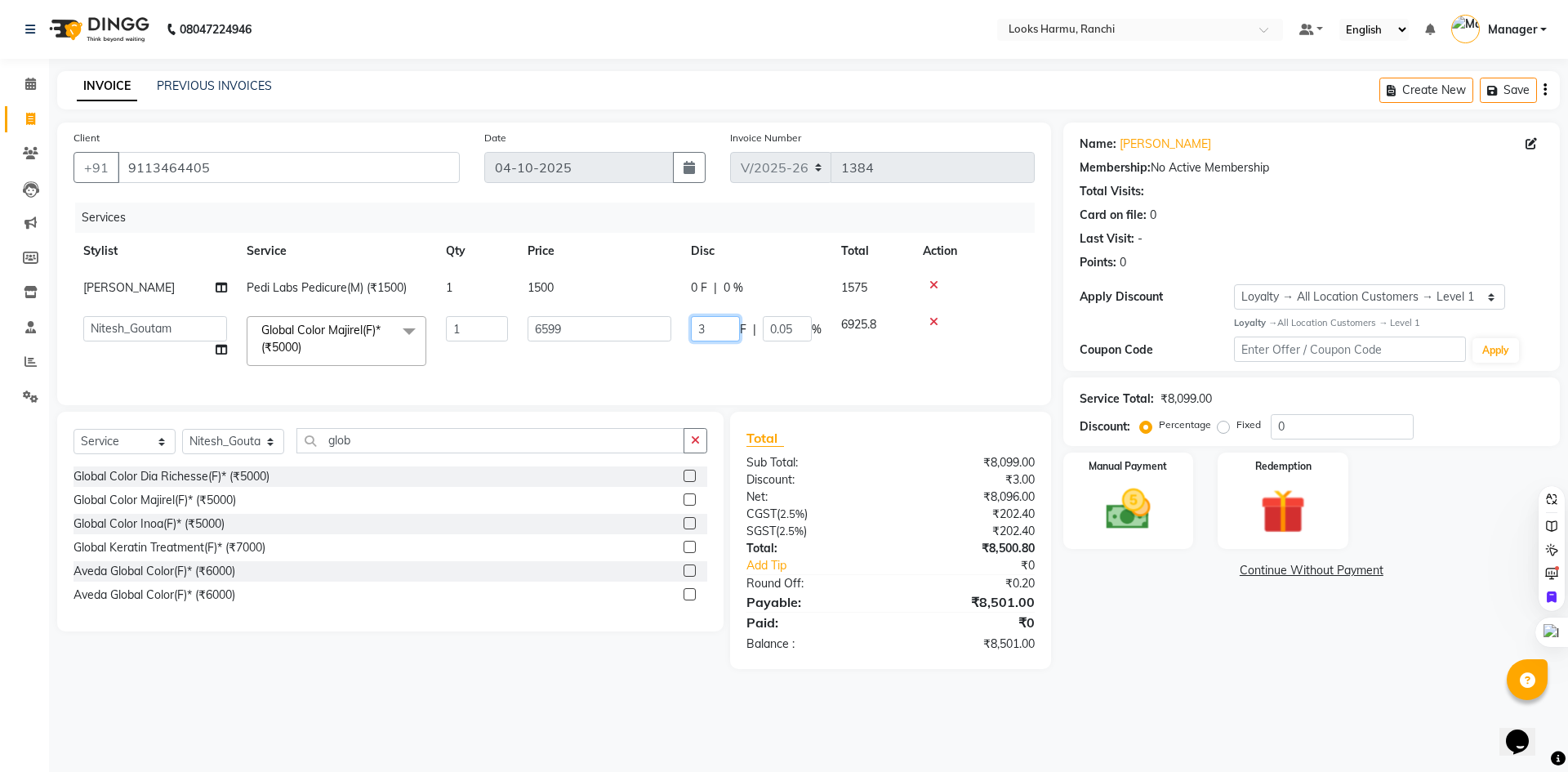
click at [717, 333] on input "3" at bounding box center [715, 329] width 49 height 25
type input "4"
click at [684, 75] on div "INVOICE PREVIOUS INVOICES Create New Save" at bounding box center [808, 90] width 1503 height 38
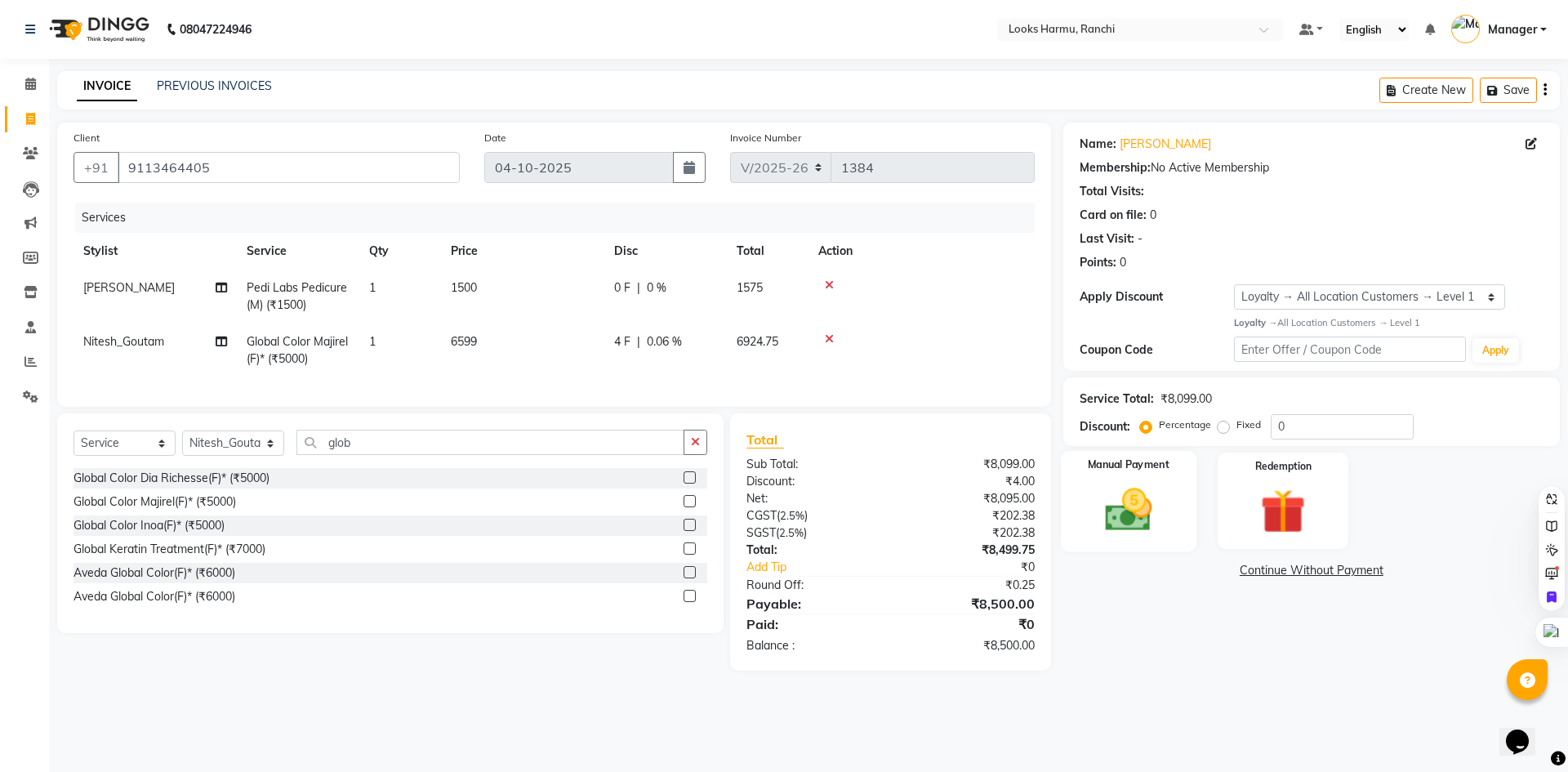
click at [1086, 488] on div "Manual Payment" at bounding box center [1128, 500] width 135 height 100
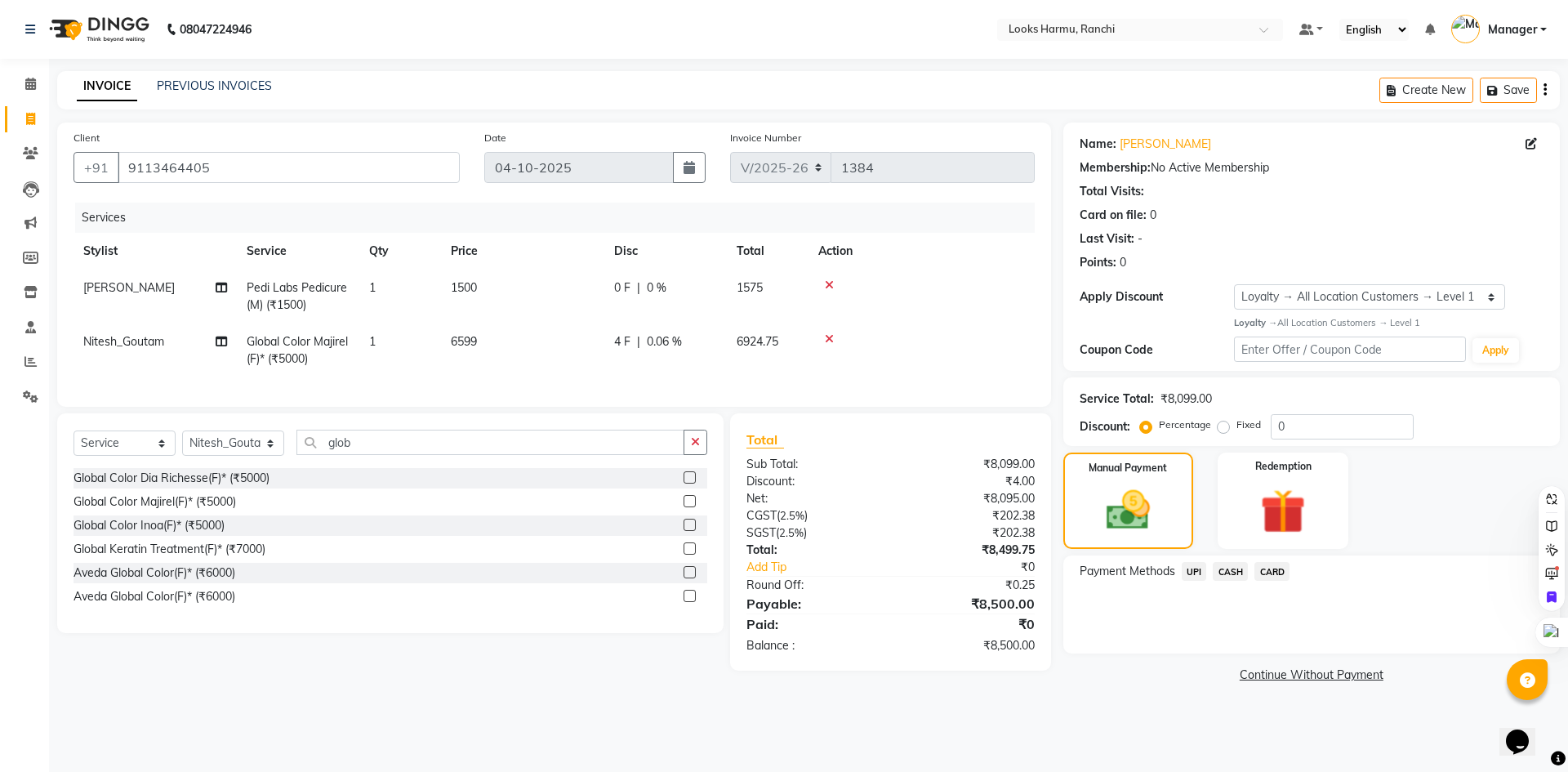
click at [1226, 570] on span "CASH" at bounding box center [1230, 571] width 35 height 18
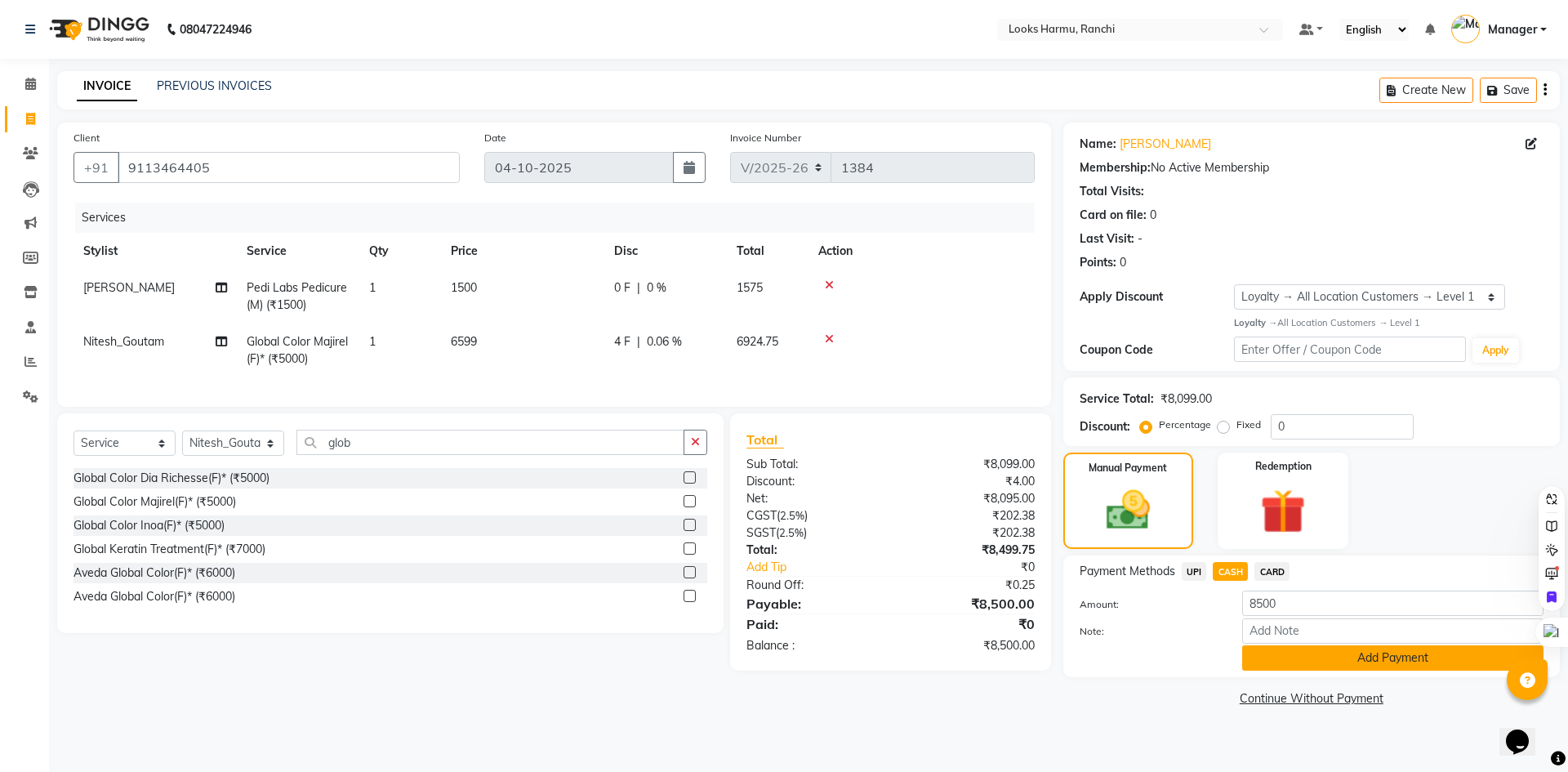
click at [1310, 662] on button "Add Payment" at bounding box center [1392, 658] width 301 height 25
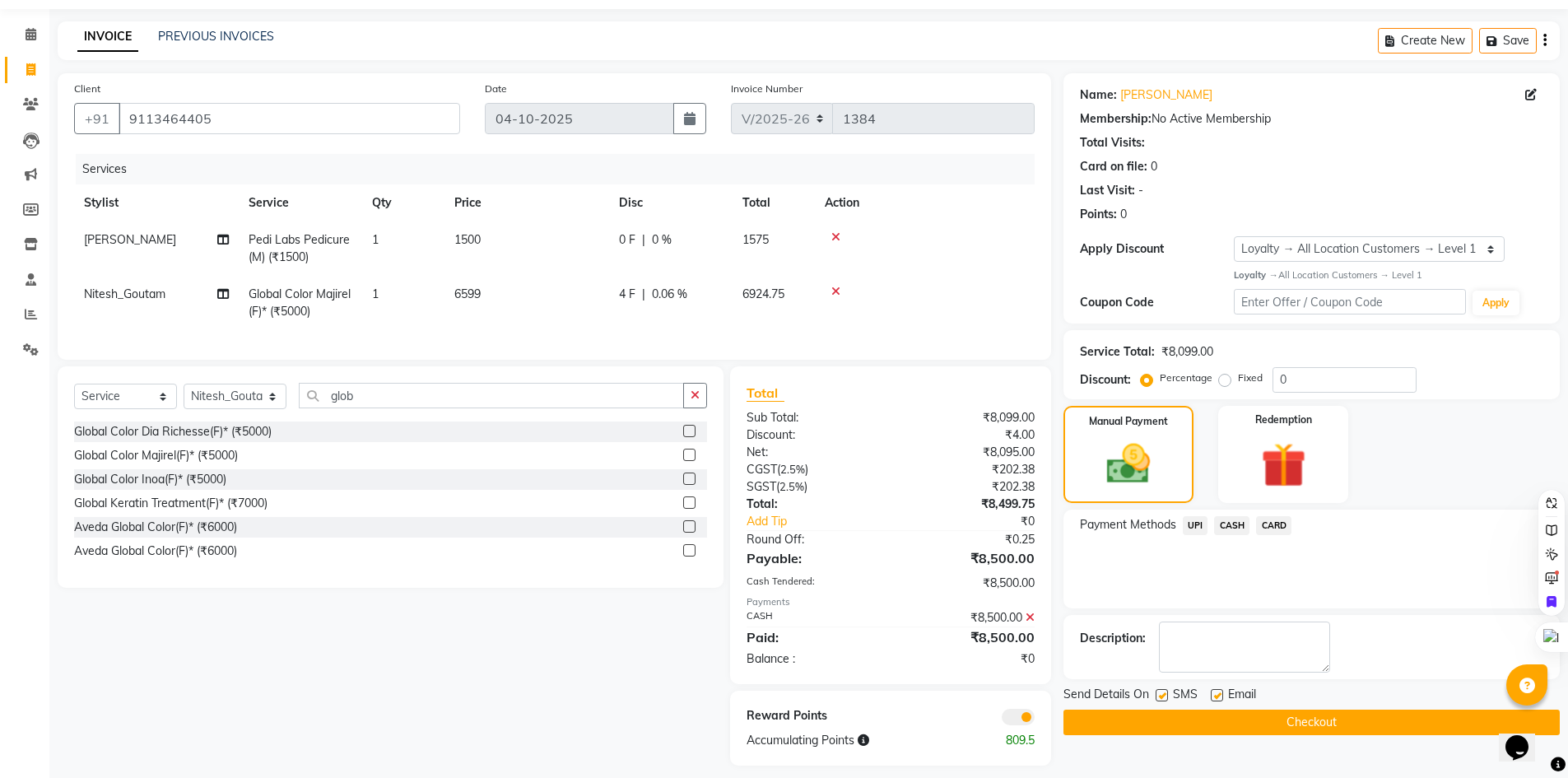
scroll to position [75, 0]
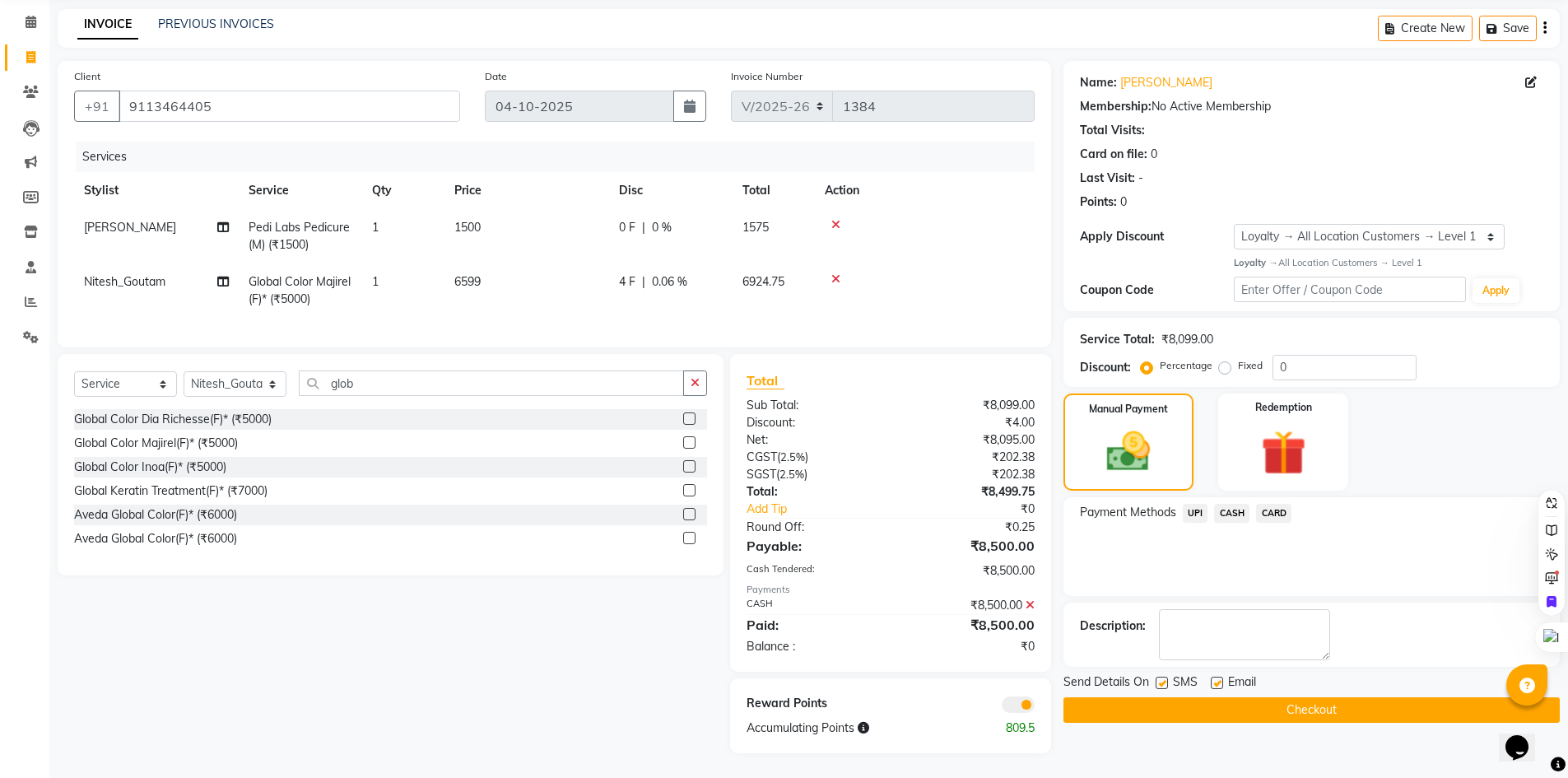
click at [1197, 697] on button "Checkout" at bounding box center [1312, 710] width 497 height 25
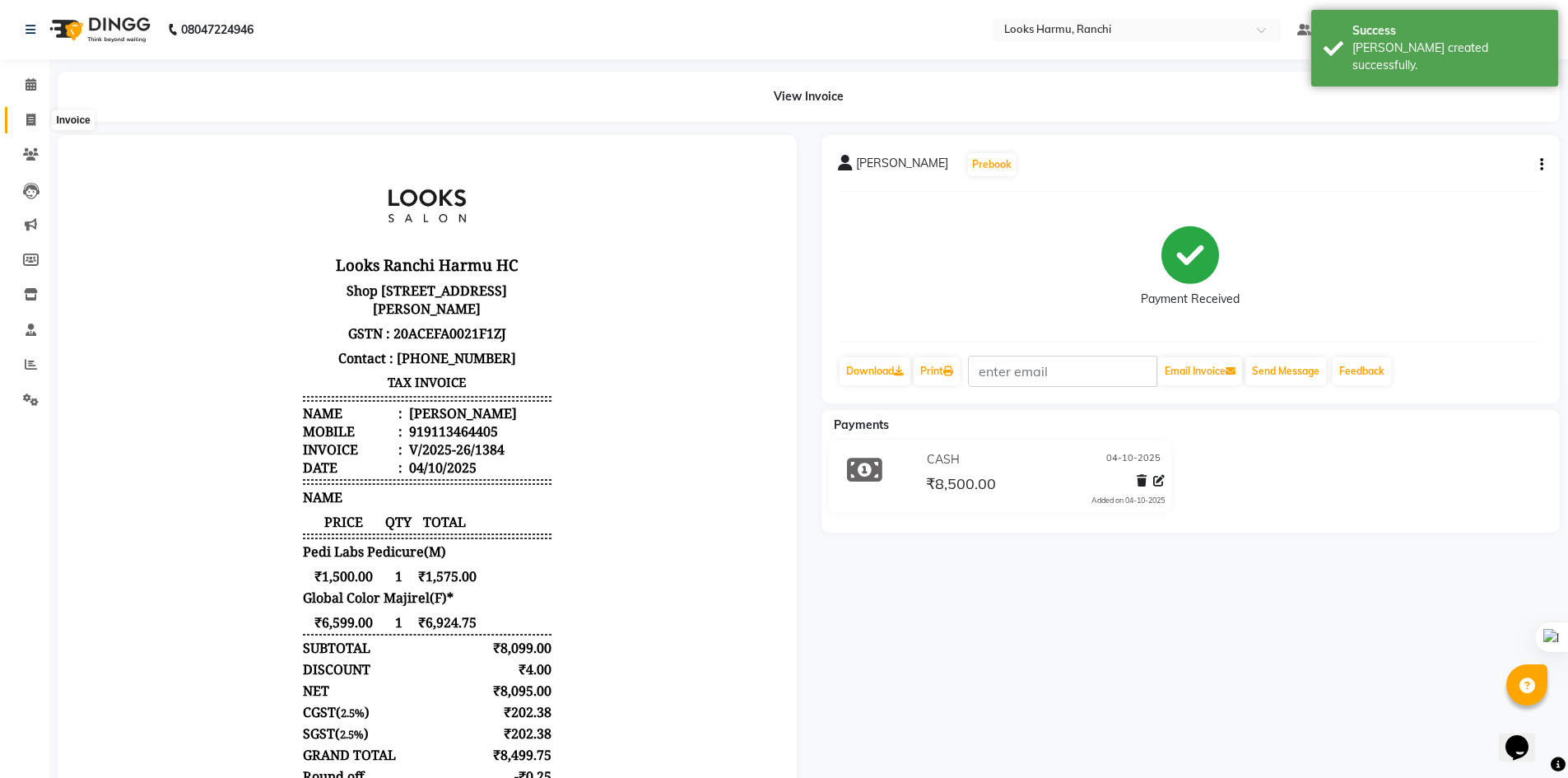
click at [24, 126] on span at bounding box center [31, 121] width 29 height 19
select select "service"
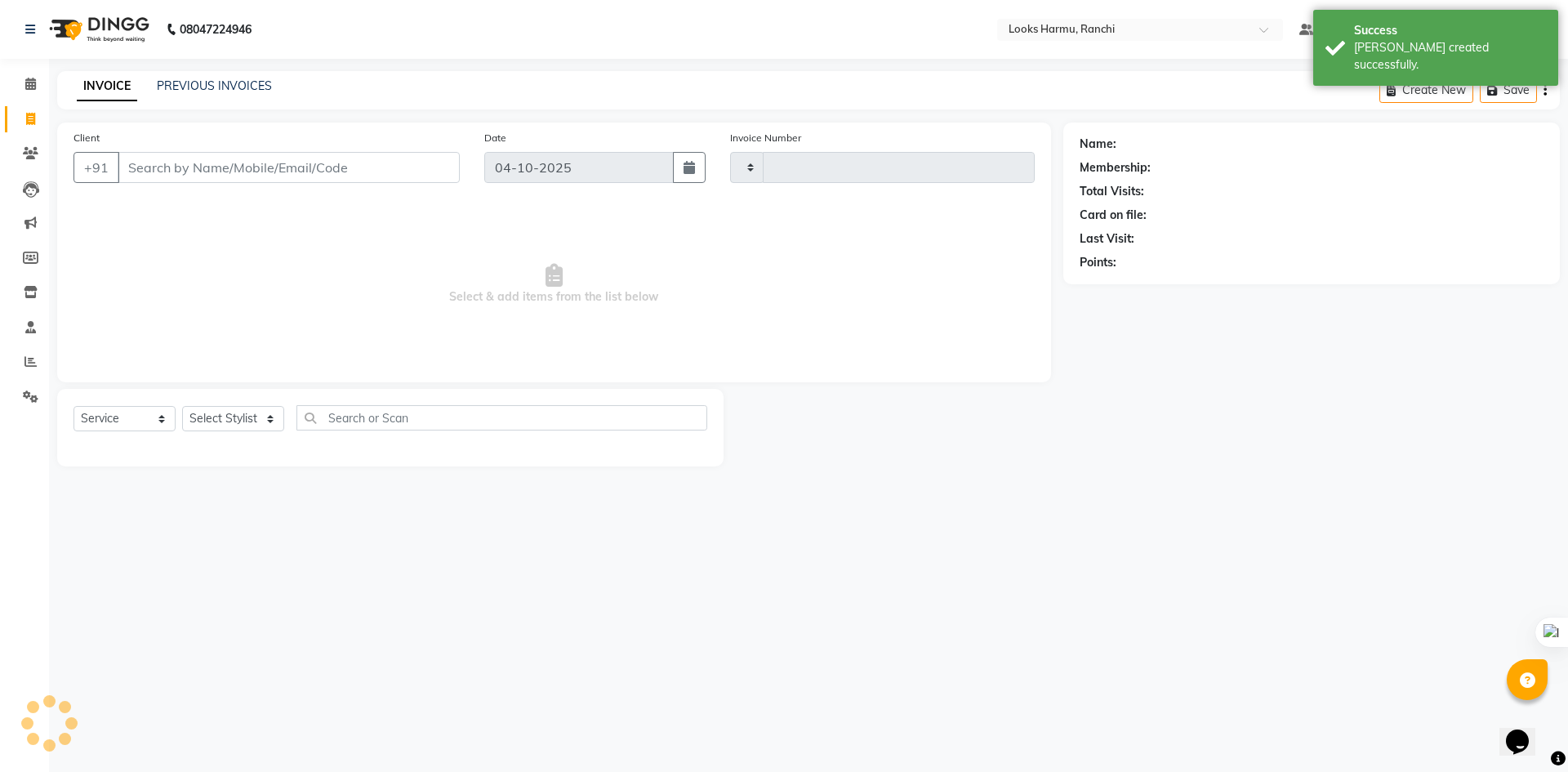
type input "1385"
select select "6247"
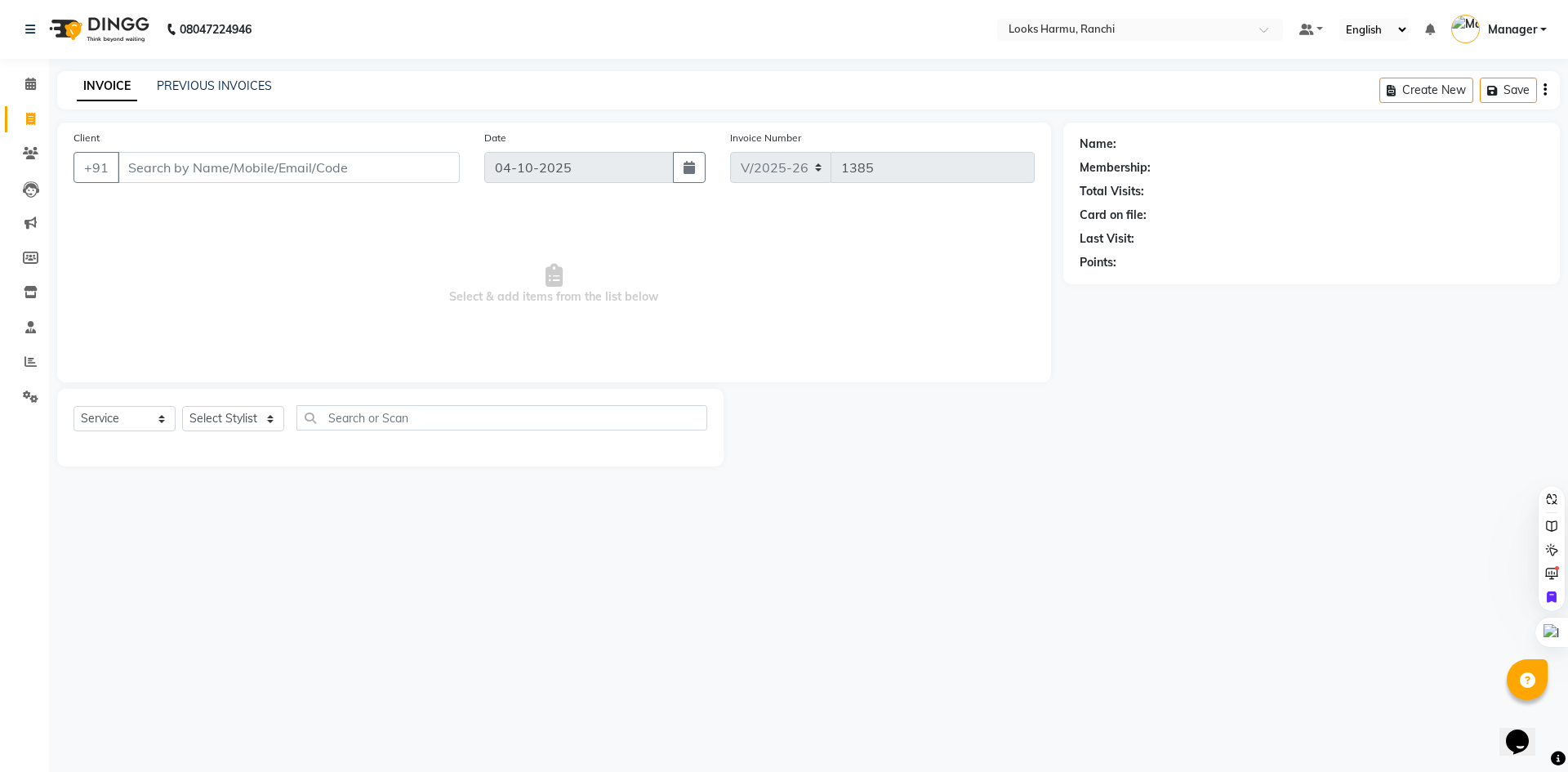
select select "V"
select select "47538"
select select "6247"
select select "V"
select select "47538"
